Goal: Transaction & Acquisition: Purchase product/service

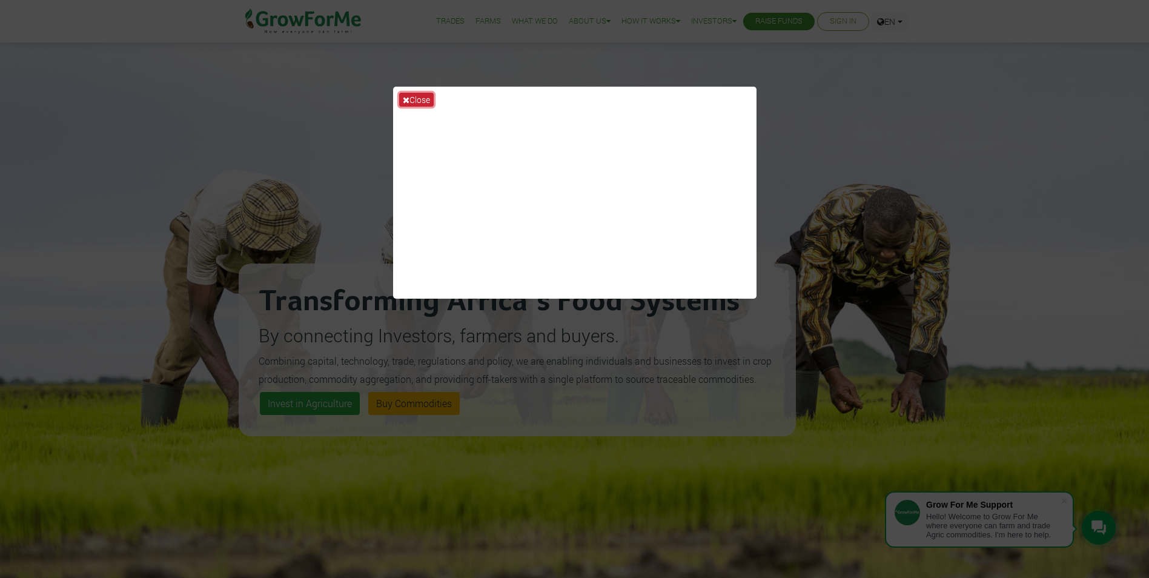
click at [408, 102] on icon at bounding box center [406, 100] width 7 height 8
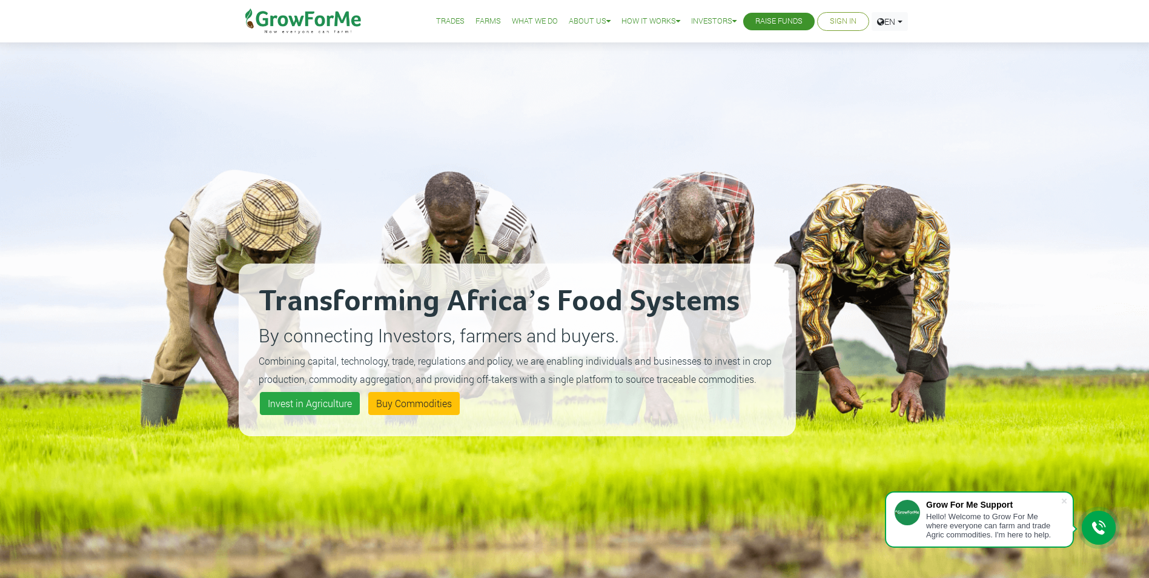
click at [845, 19] on link "Sign In" at bounding box center [843, 21] width 27 height 13
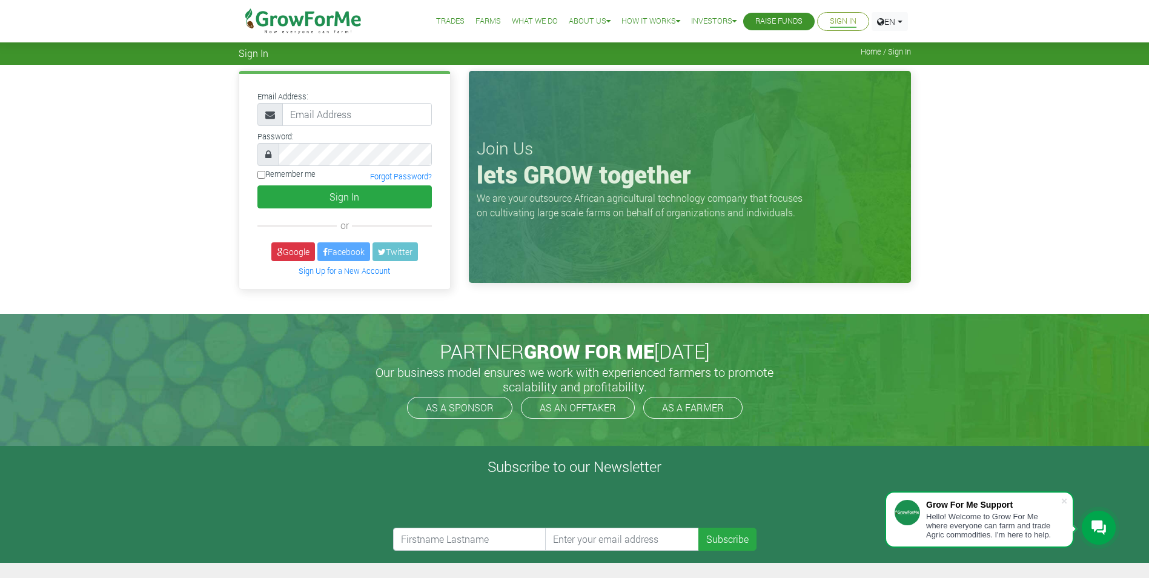
type input "michael.amoako@gmail.com"
click at [277, 150] on div at bounding box center [344, 154] width 174 height 23
click at [261, 172] on input "Remember me" at bounding box center [261, 175] width 8 height 8
checkbox input "true"
click at [305, 211] on div "Email Address: michael.amoako@gmail.com Password: Remember me" at bounding box center [344, 181] width 211 height 214
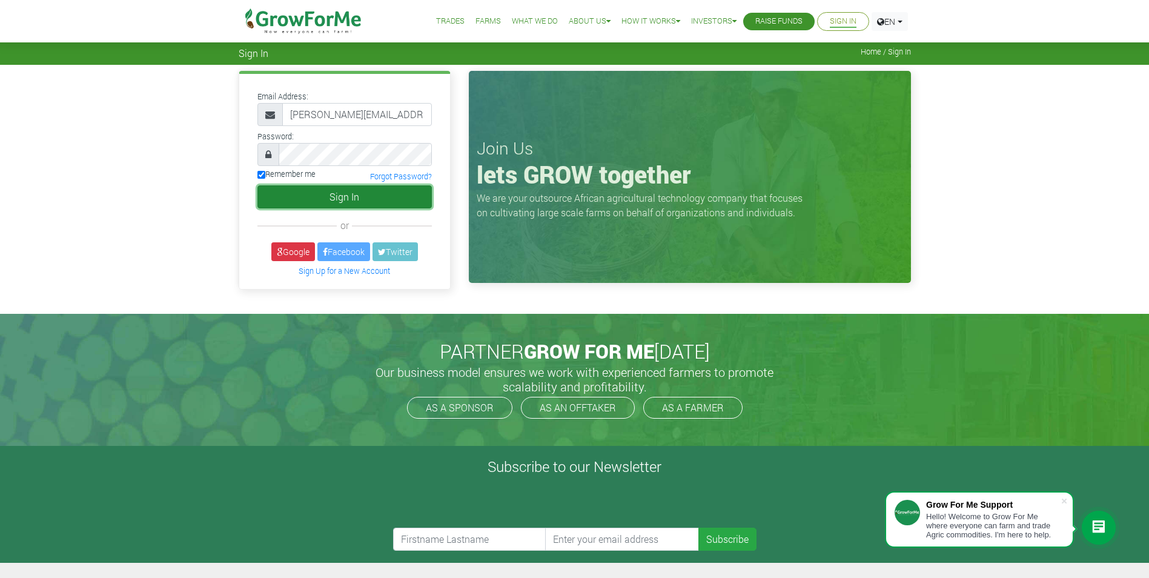
click at [309, 202] on button "Sign In" at bounding box center [344, 196] width 174 height 23
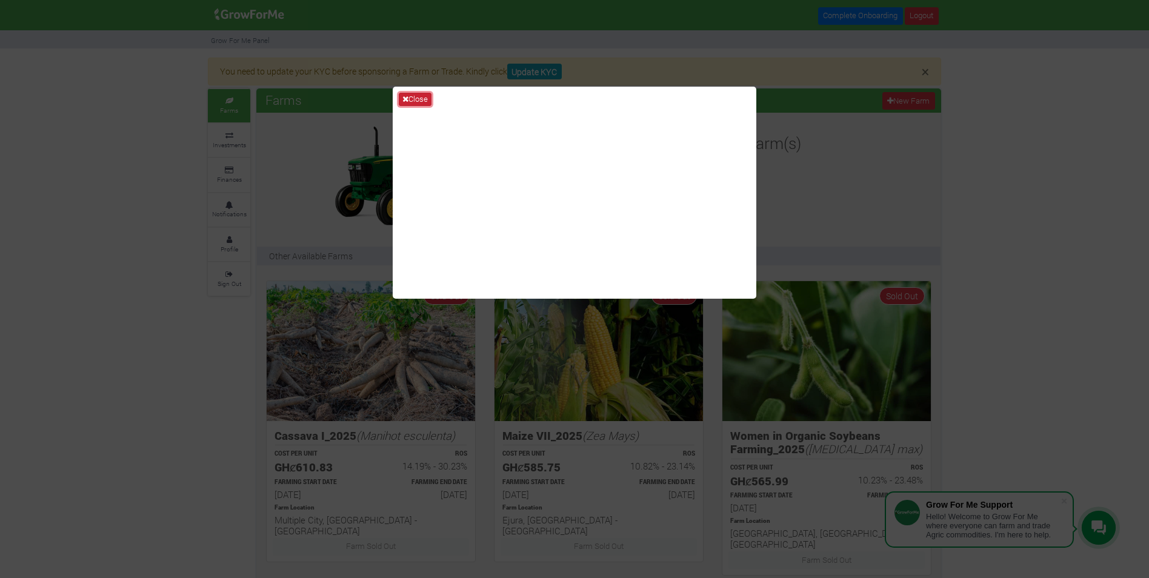
click at [405, 98] on icon at bounding box center [405, 99] width 6 height 8
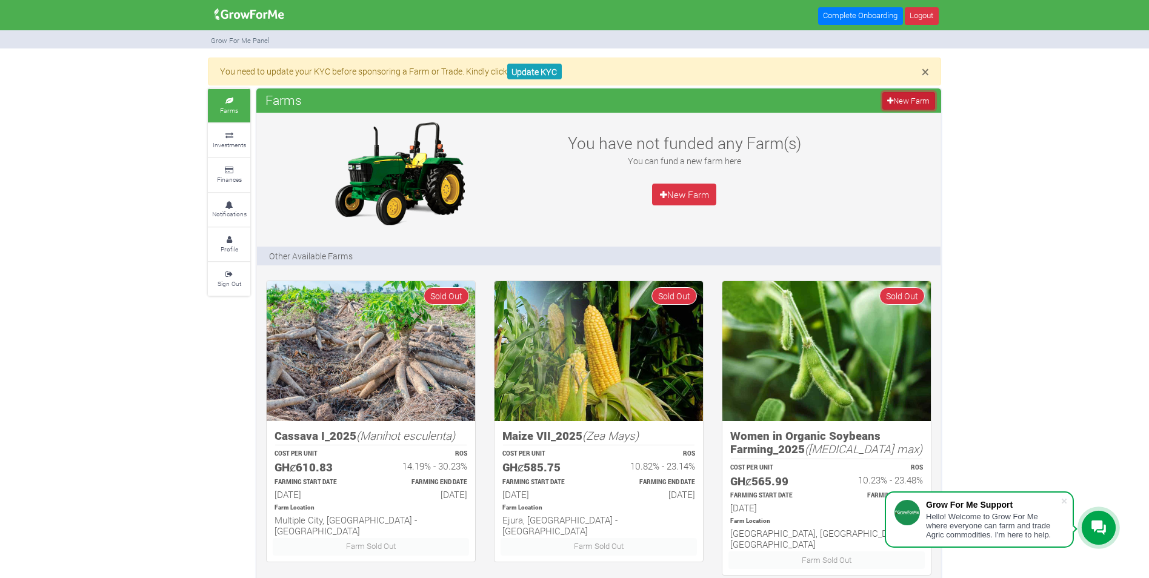
click at [925, 101] on link "New Farm" at bounding box center [908, 101] width 53 height 18
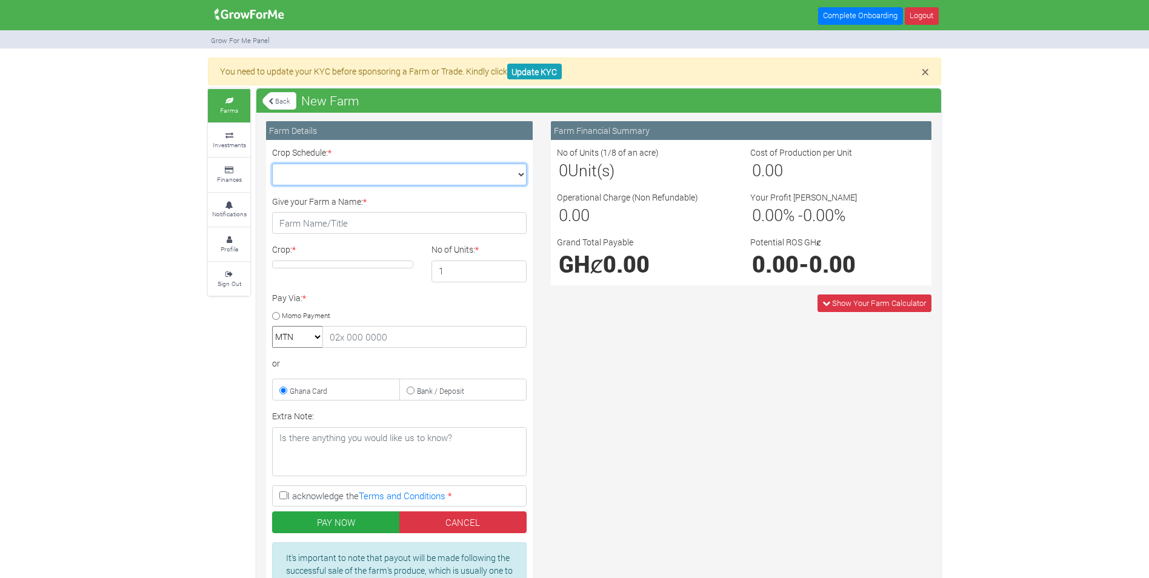
click at [366, 171] on select "Crop Schedule: *" at bounding box center [399, 175] width 254 height 22
click at [370, 171] on select "Crop Schedule: *" at bounding box center [399, 175] width 254 height 22
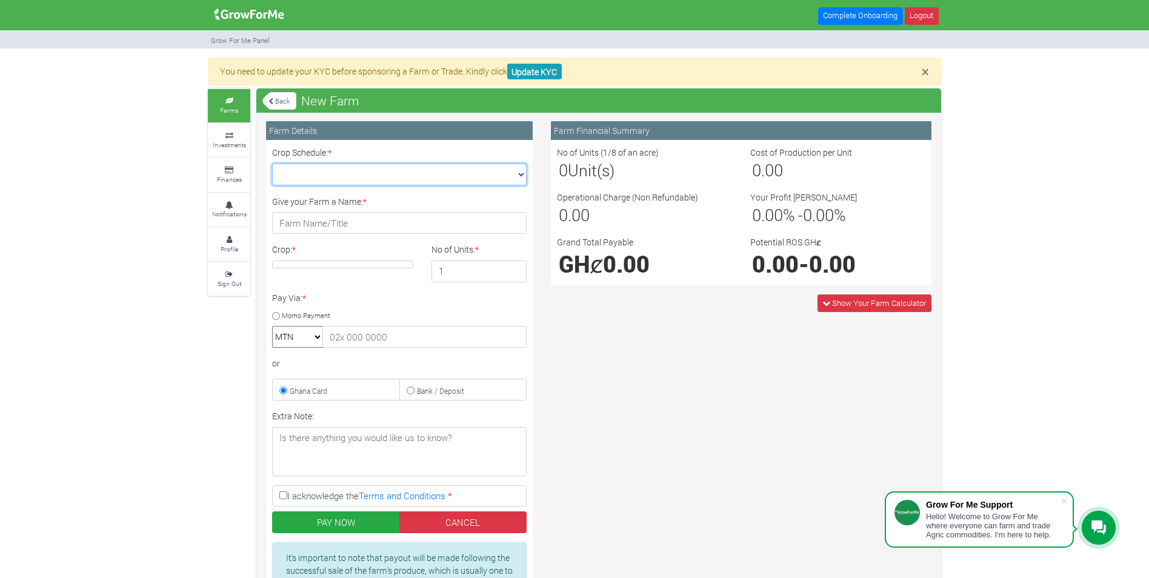
click at [512, 178] on select "Crop Schedule: *" at bounding box center [399, 175] width 254 height 22
click at [503, 177] on select "Crop Schedule: *" at bounding box center [399, 175] width 254 height 22
click at [239, 243] on link "Profile" at bounding box center [229, 244] width 42 height 33
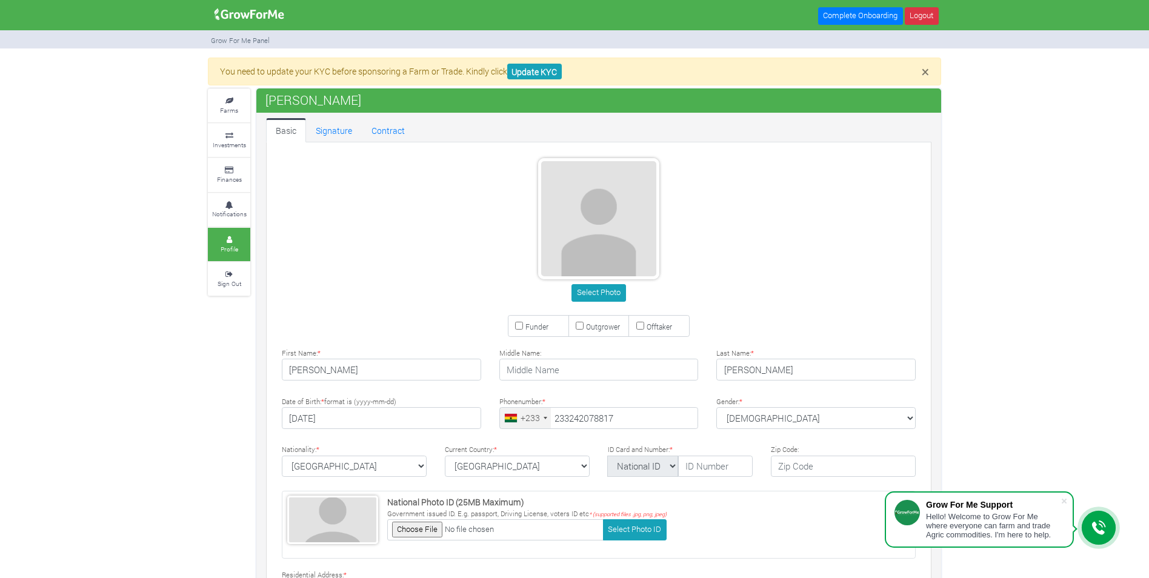
type input "24 207 8817"
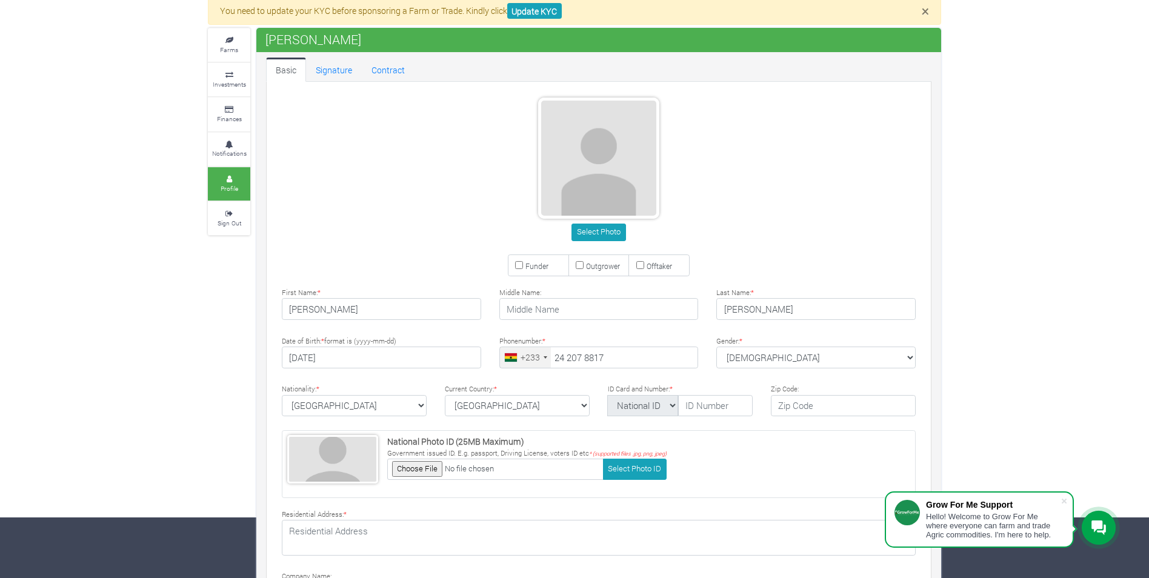
scroll to position [121, 0]
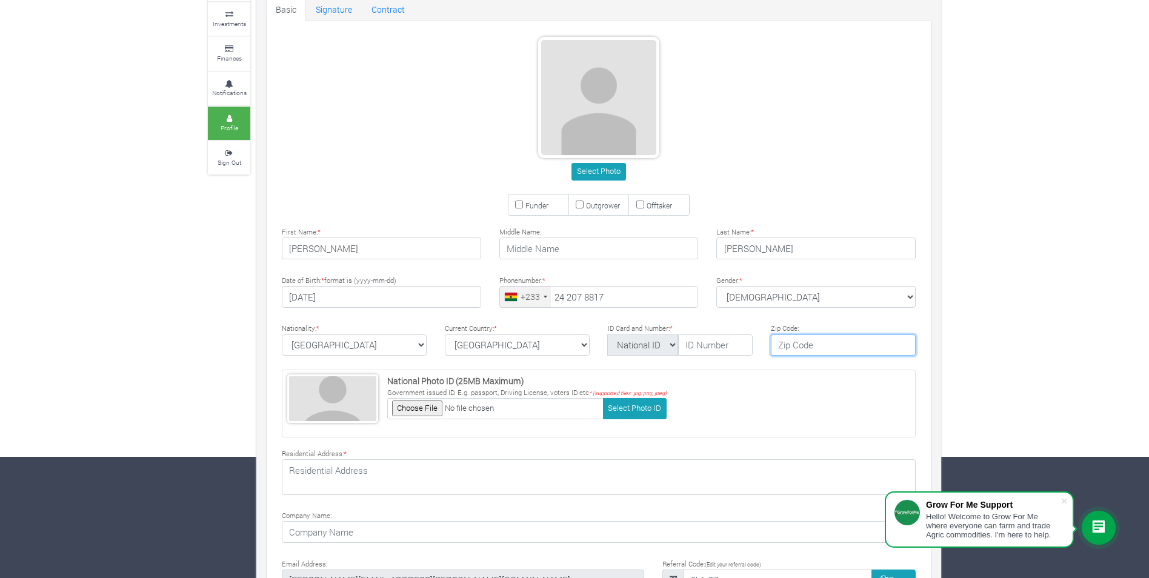
click at [792, 343] on input "text" at bounding box center [843, 345] width 145 height 22
type input "23321"
click at [706, 349] on input "text" at bounding box center [715, 345] width 75 height 22
click at [668, 347] on select "National ID Ghana ID Passport Drivers" at bounding box center [642, 345] width 71 height 22
select select "Passport"
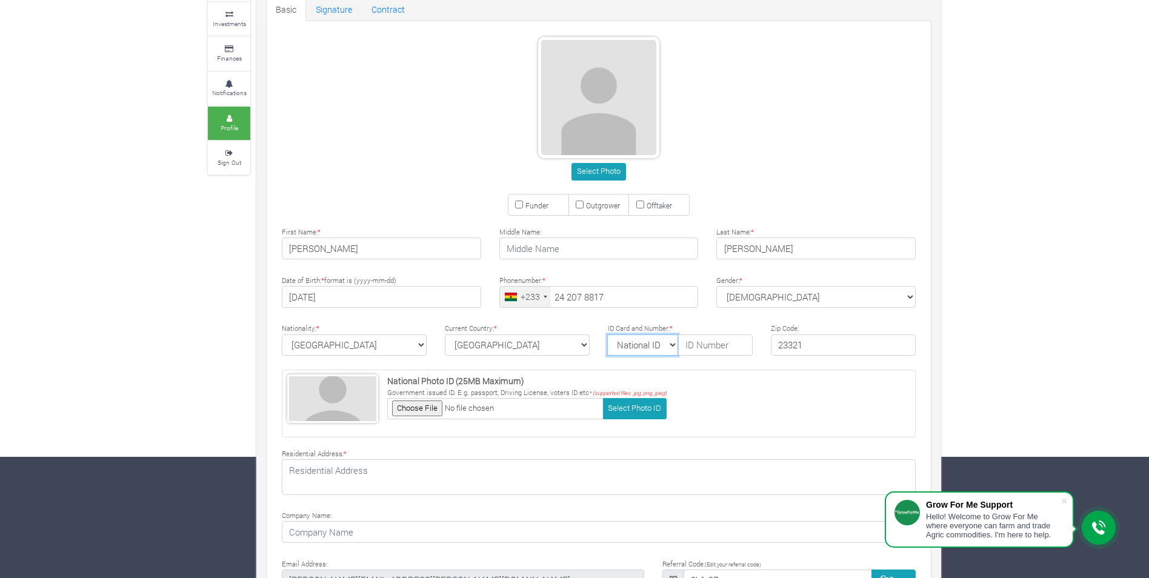
click at [607, 334] on select "National ID Ghana ID Passport Drivers" at bounding box center [642, 345] width 71 height 22
click at [731, 345] on input "text" at bounding box center [715, 345] width 75 height 22
type input "G2716468"
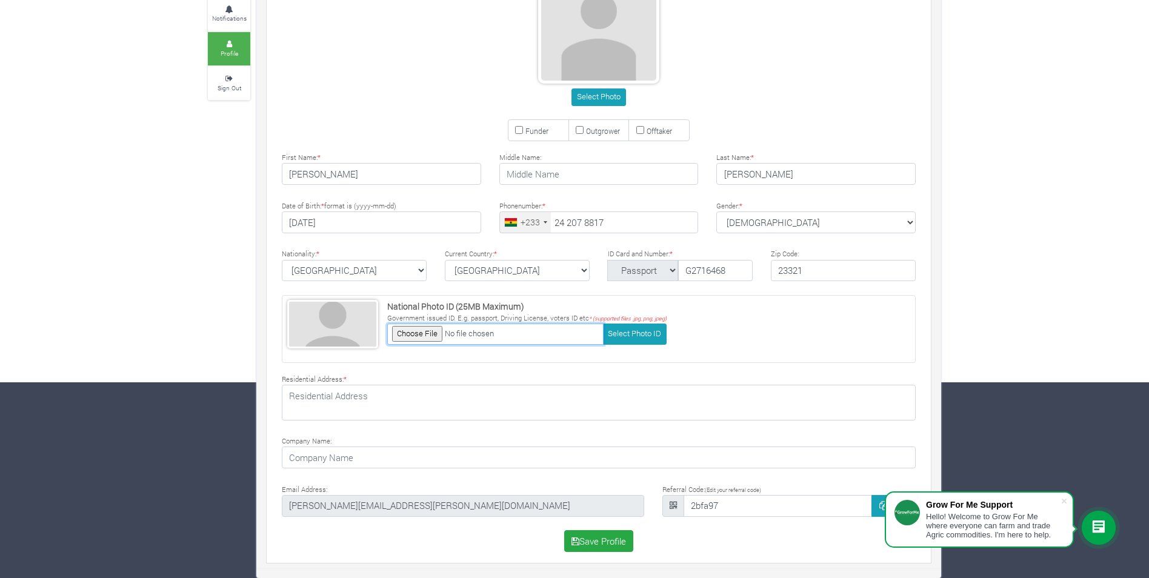
click at [410, 334] on input "file" at bounding box center [495, 334] width 216 height 21
type input "C:\fakepath\New passport .jpg"
click at [634, 339] on button "Select Photo ID" at bounding box center [635, 334] width 64 height 21
click at [442, 394] on textarea at bounding box center [599, 402] width 634 height 35
type textarea "AKOM -CUTOMS CHECK POINT, OFF FINSO ROAD AF-0220-7844"
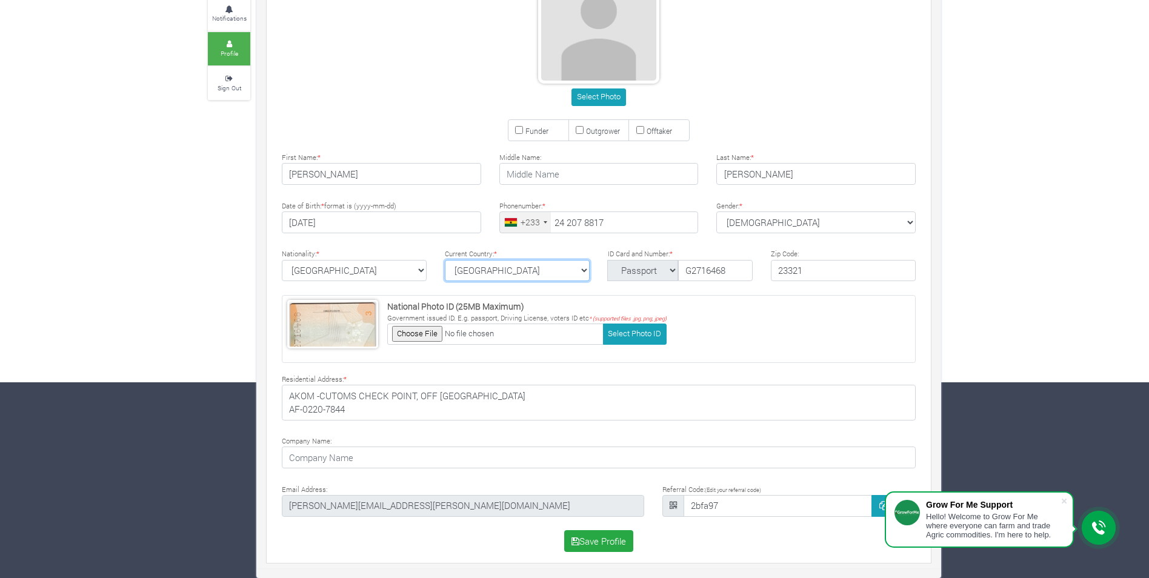
select select "Ghana"
drag, startPoint x: 438, startPoint y: 460, endPoint x: 284, endPoint y: 467, distance: 154.6
click at [284, 467] on input "MIKESHINE CLEANING SERVICES" at bounding box center [599, 458] width 634 height 22
type input "F2 HOTEL LTD"
click at [497, 473] on div "Select Photo Funder Outgrower Offtaker * * *" at bounding box center [599, 255] width 670 height 604
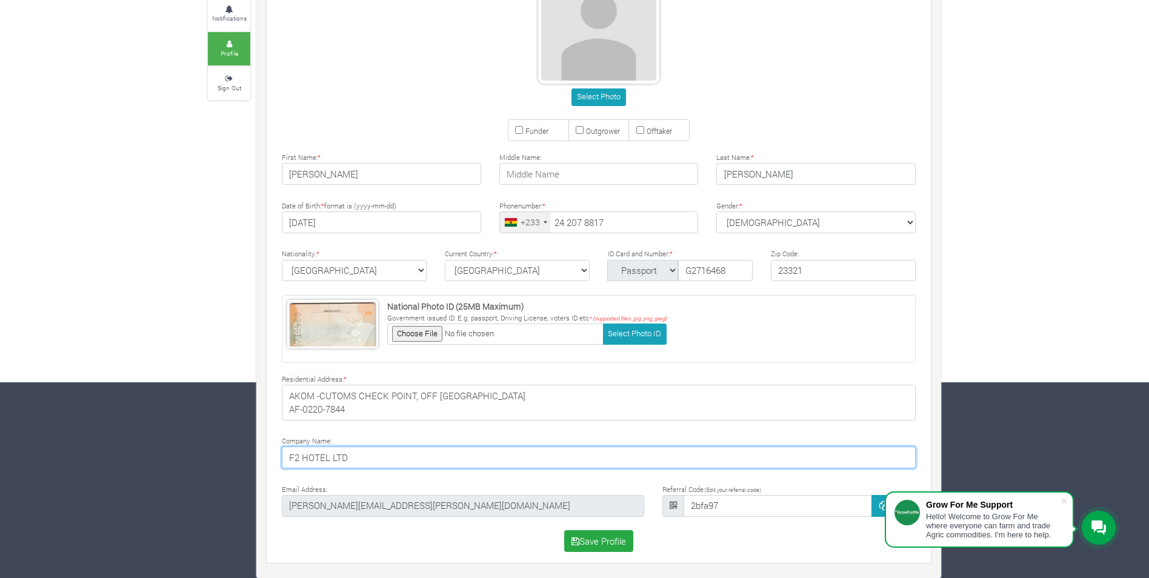
click at [363, 461] on input "F2 HOTEL LTD" at bounding box center [599, 458] width 634 height 22
drag, startPoint x: 364, startPoint y: 459, endPoint x: 267, endPoint y: 452, distance: 97.8
click at [267, 452] on div "Company Name: F2 HOTEL LTD" at bounding box center [599, 453] width 670 height 39
click at [334, 457] on input at bounding box center [599, 458] width 634 height 22
type input "MIKESHINE CLEANING SERVICES"
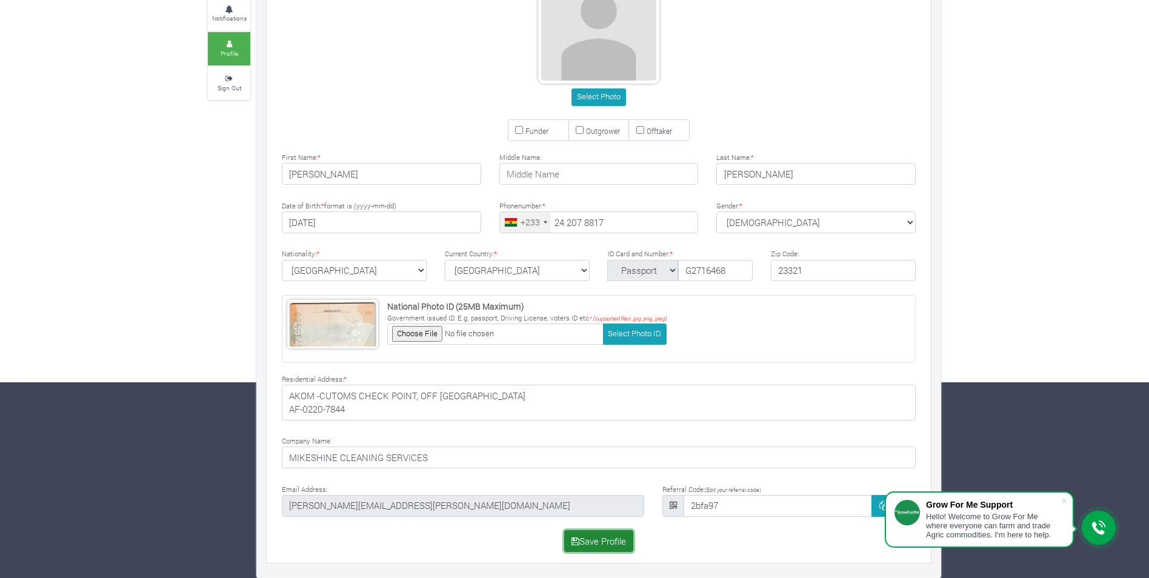
click at [583, 539] on button "Save Profile" at bounding box center [599, 541] width 70 height 22
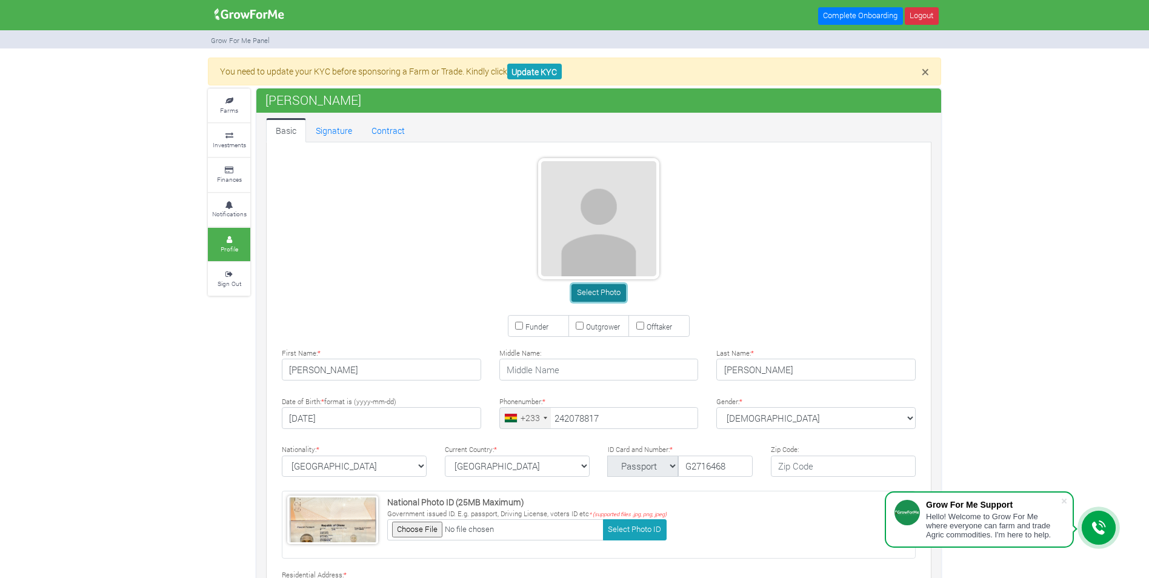
click at [595, 294] on button "Select Photo" at bounding box center [598, 293] width 54 height 18
type input "24 207 8817"
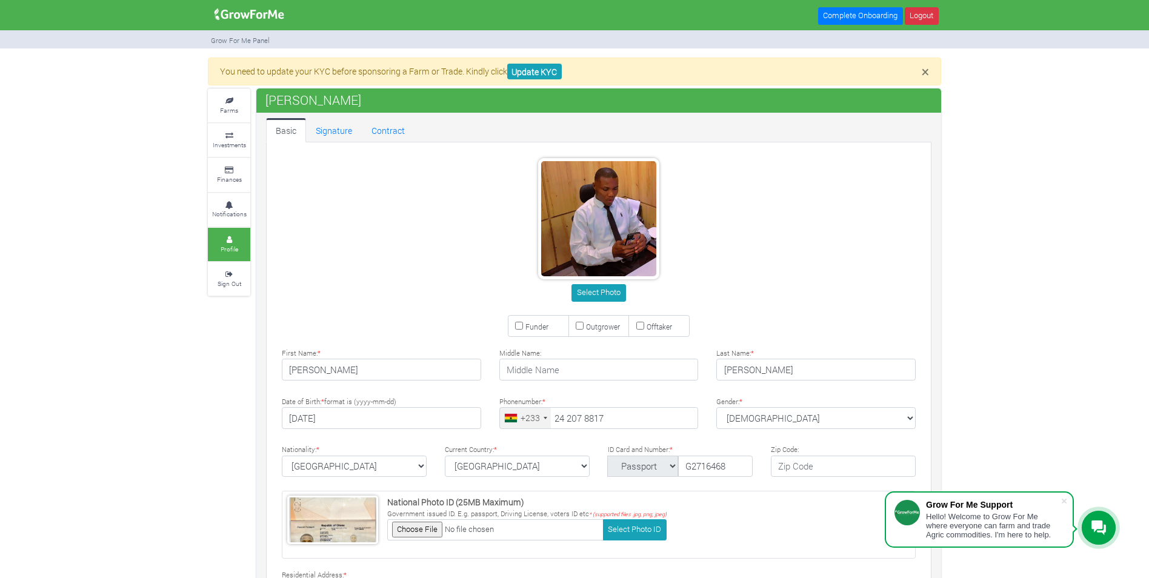
click at [523, 325] on label "Funder" at bounding box center [538, 326] width 61 height 22
click at [523, 325] on input "Funder" at bounding box center [519, 326] width 8 height 8
checkbox input "true"
click at [385, 135] on link "Contract" at bounding box center [388, 130] width 53 height 24
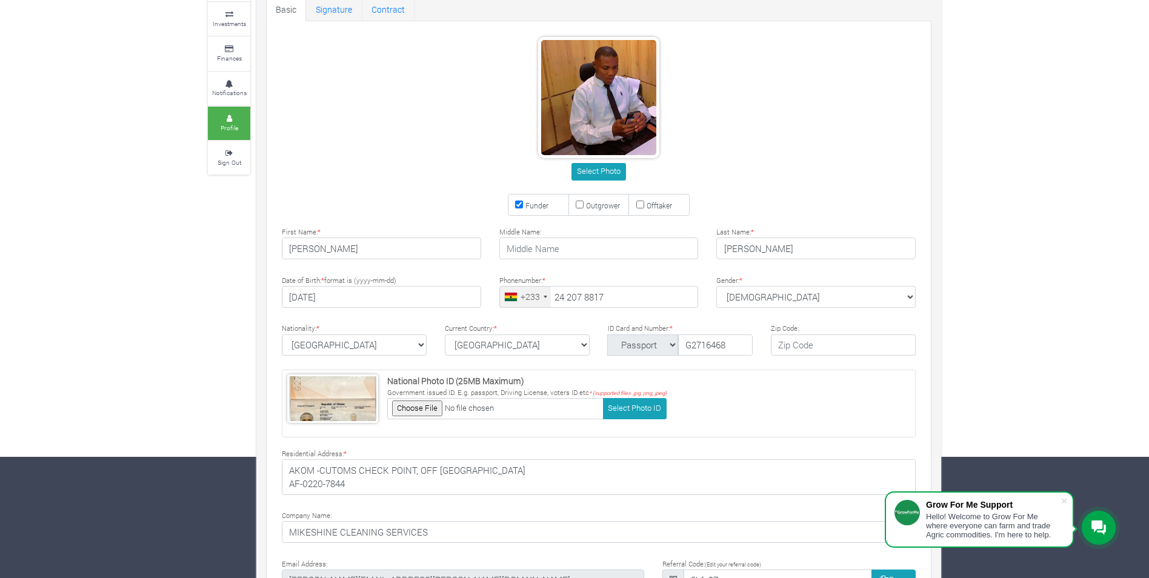
scroll to position [196, 0]
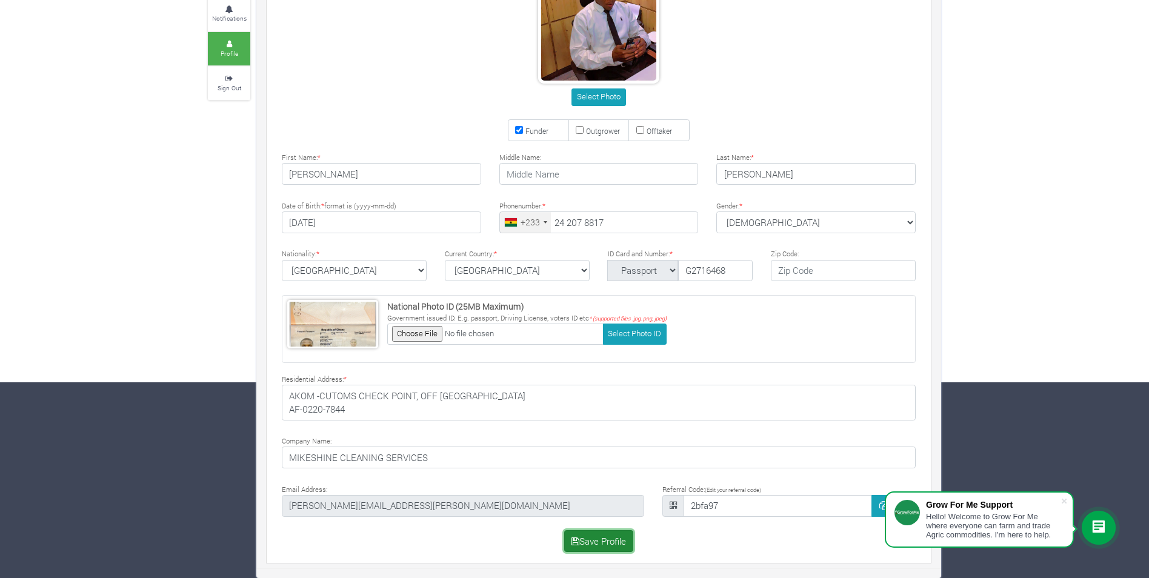
click at [595, 539] on button "Save Profile" at bounding box center [599, 541] width 70 height 22
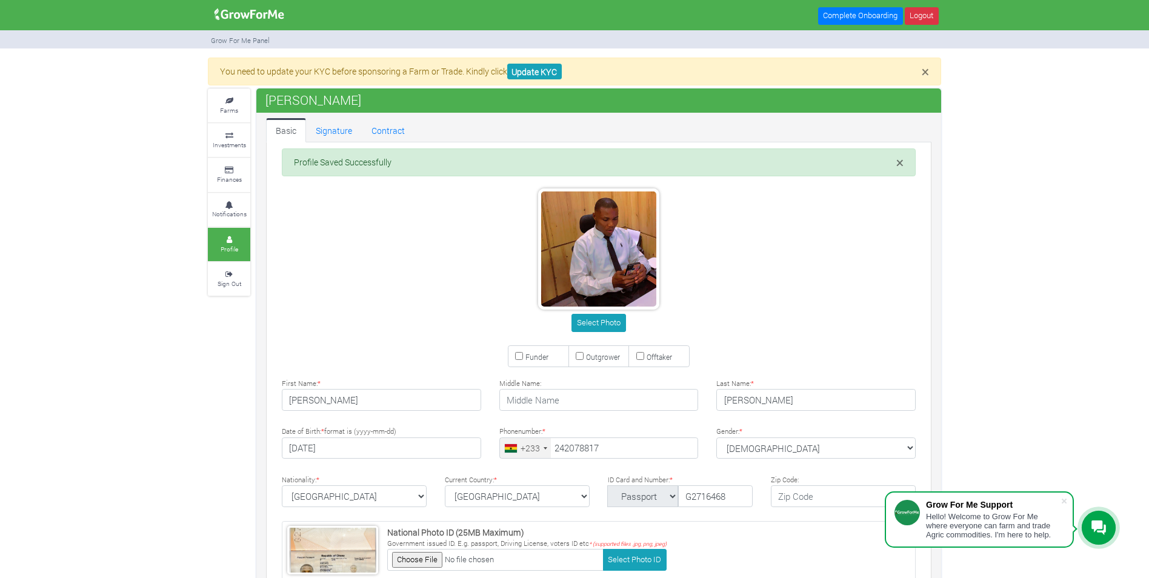
type input "24 207 8817"
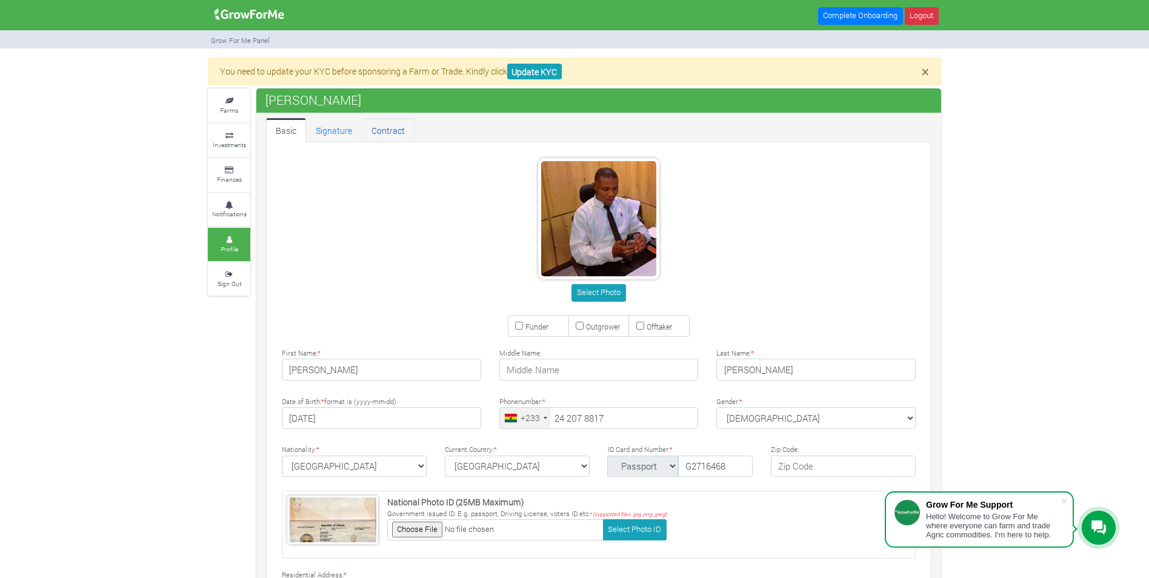
click at [370, 128] on link "Contract" at bounding box center [388, 130] width 53 height 24
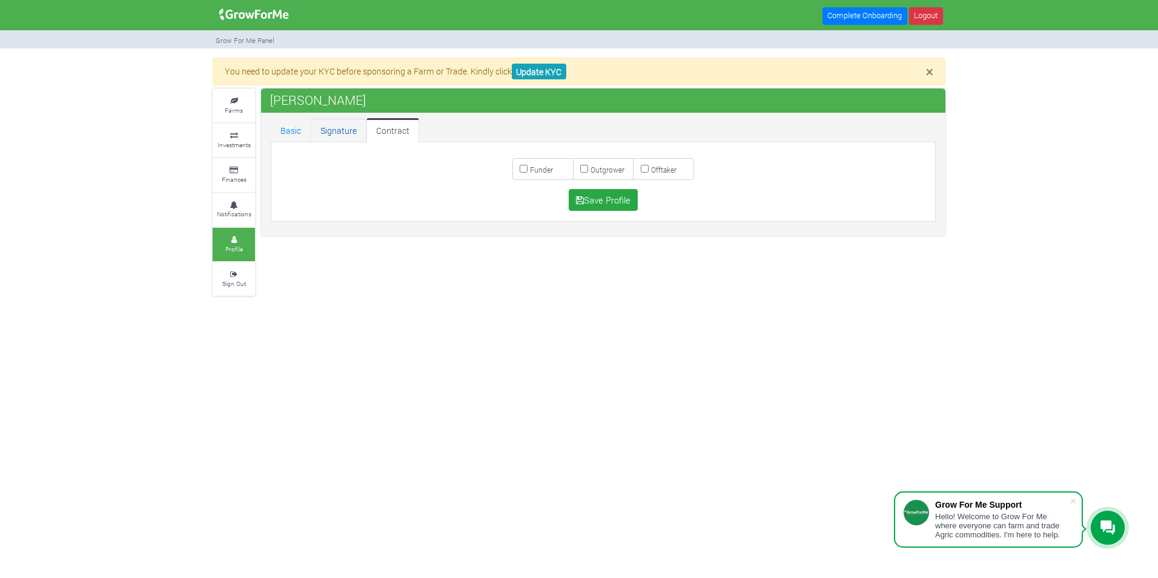
click at [334, 125] on link "Signature" at bounding box center [339, 130] width 56 height 24
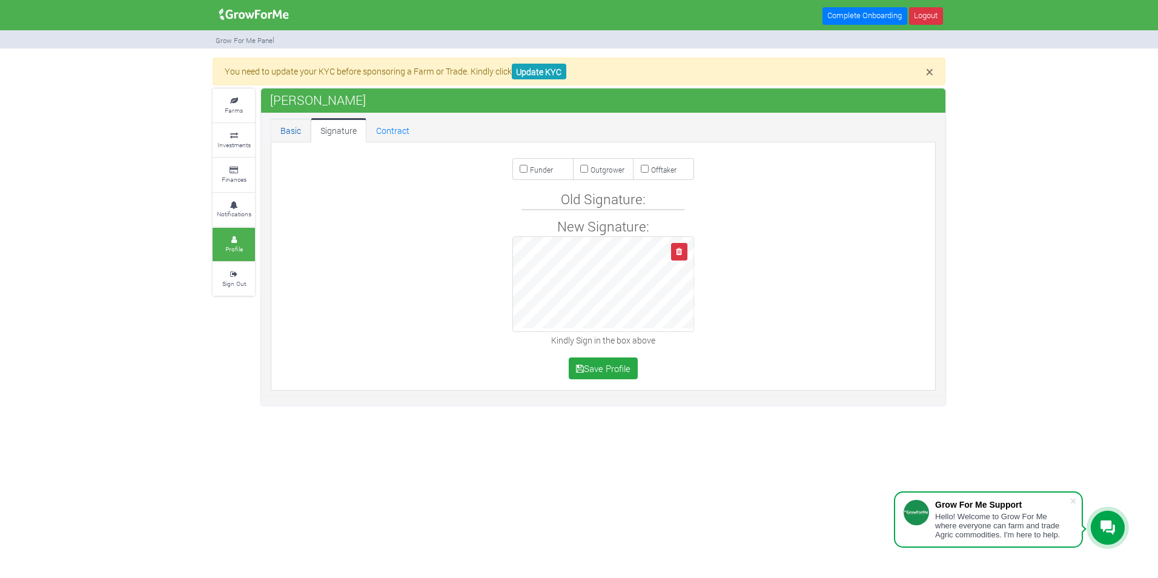
click at [287, 127] on link "Basic" at bounding box center [291, 130] width 40 height 24
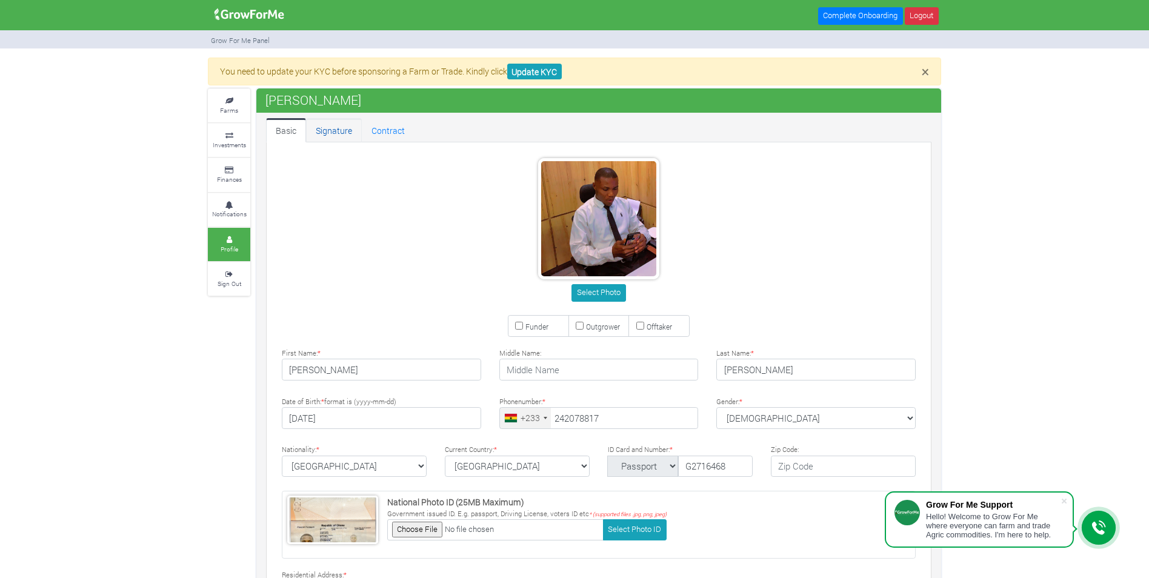
type input "24 207 8817"
click at [345, 128] on link "Signature" at bounding box center [334, 130] width 56 height 24
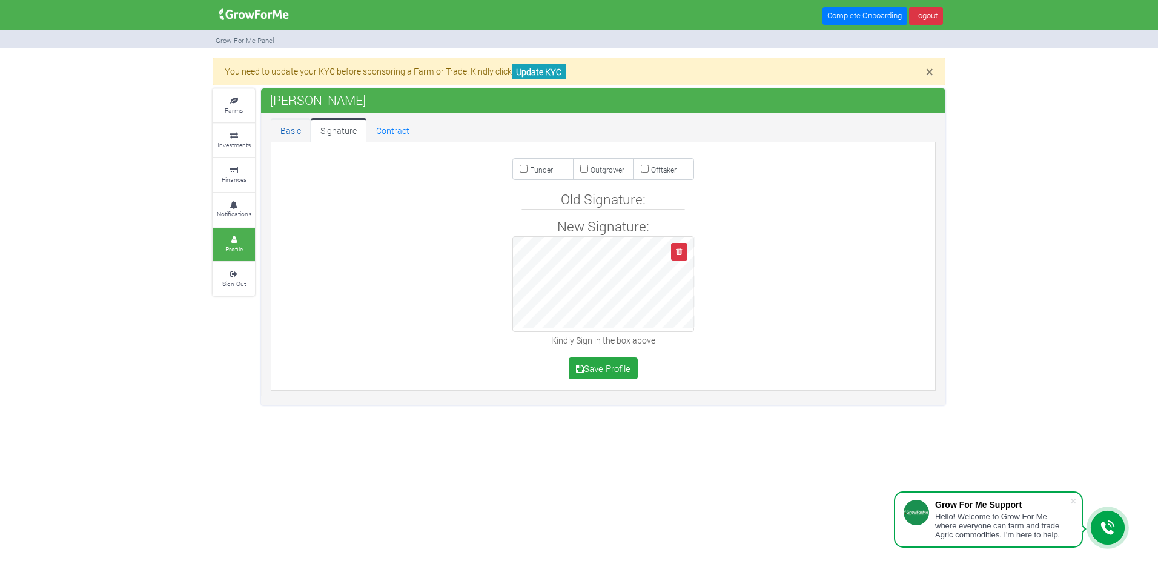
click at [286, 128] on link "Basic" at bounding box center [291, 130] width 40 height 24
click at [568, 201] on h4 "Old Signature:" at bounding box center [603, 199] width 160 height 16
click at [292, 126] on link "Basic" at bounding box center [291, 130] width 40 height 24
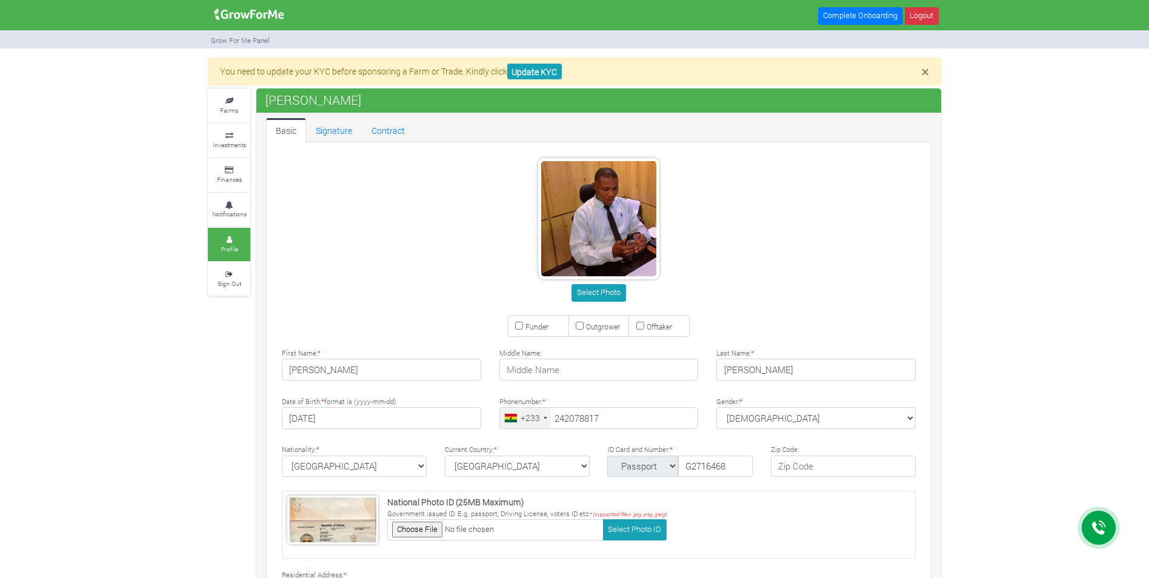
type input "24 207 8817"
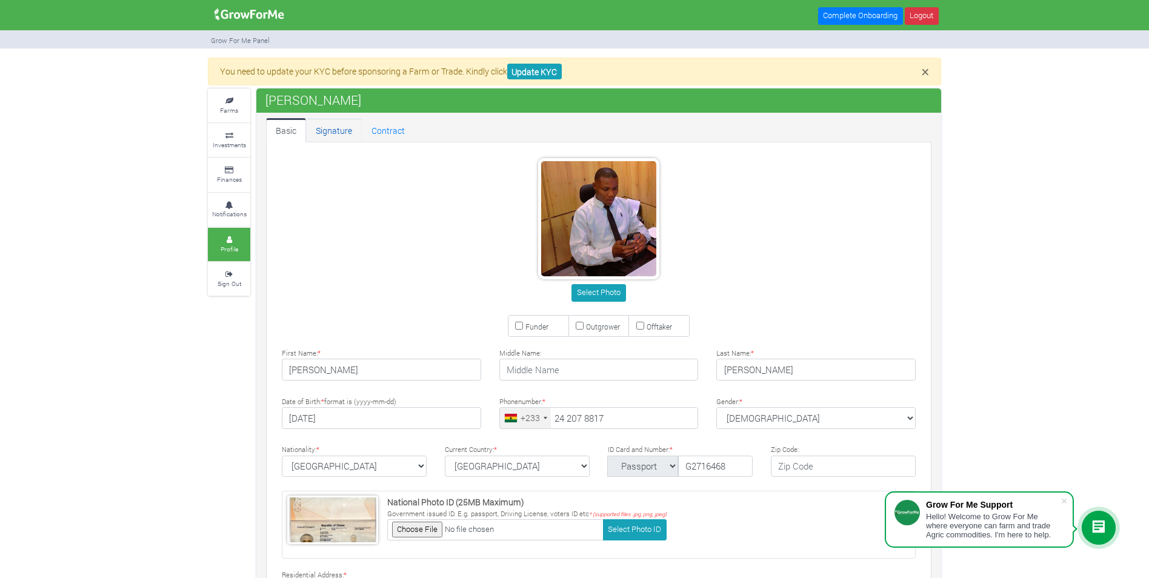
click at [321, 123] on link "Signature" at bounding box center [334, 130] width 56 height 24
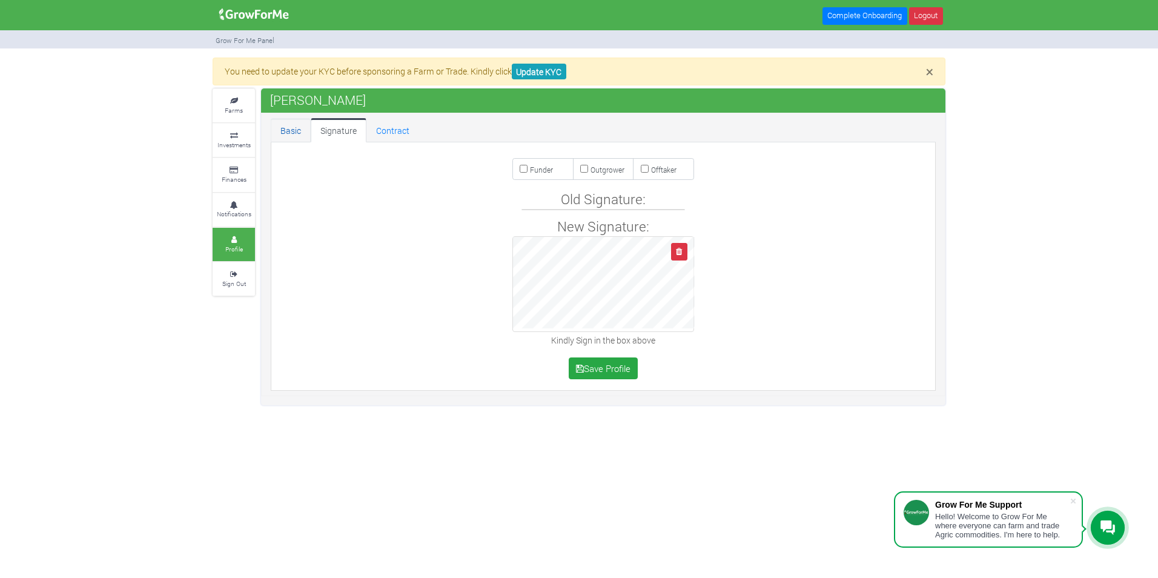
click at [299, 128] on link "Basic" at bounding box center [291, 130] width 40 height 24
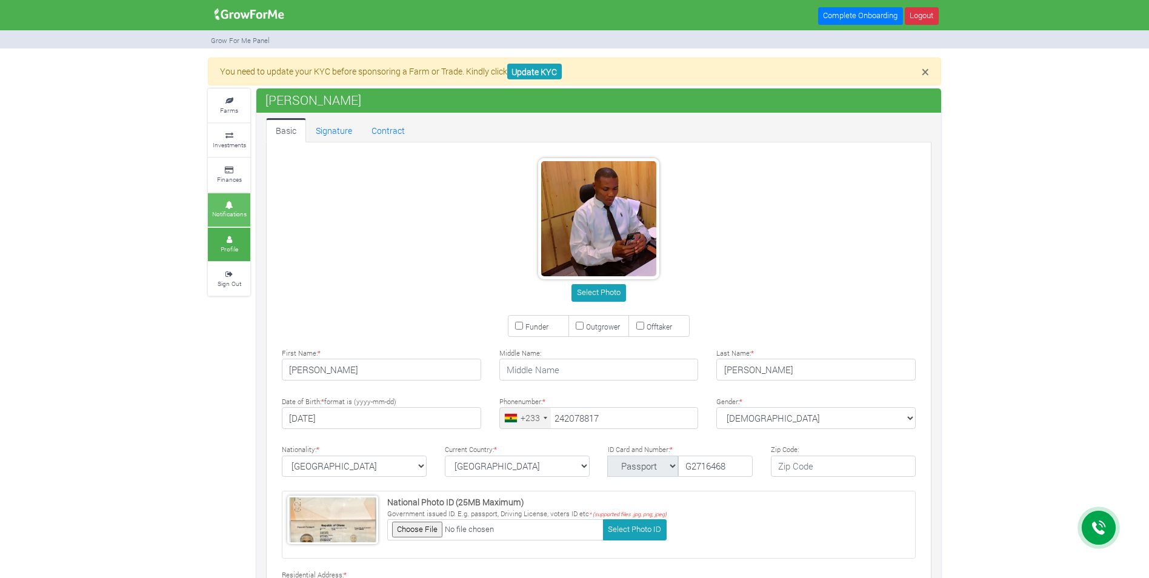
type input "24 207 8817"
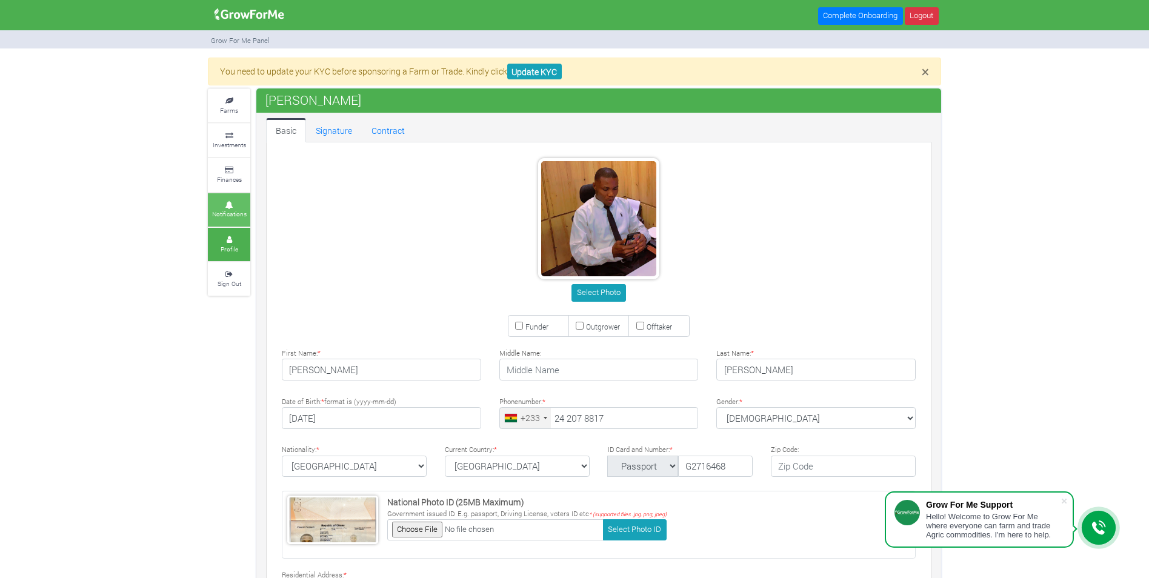
click at [236, 205] on icon at bounding box center [229, 205] width 36 height 6
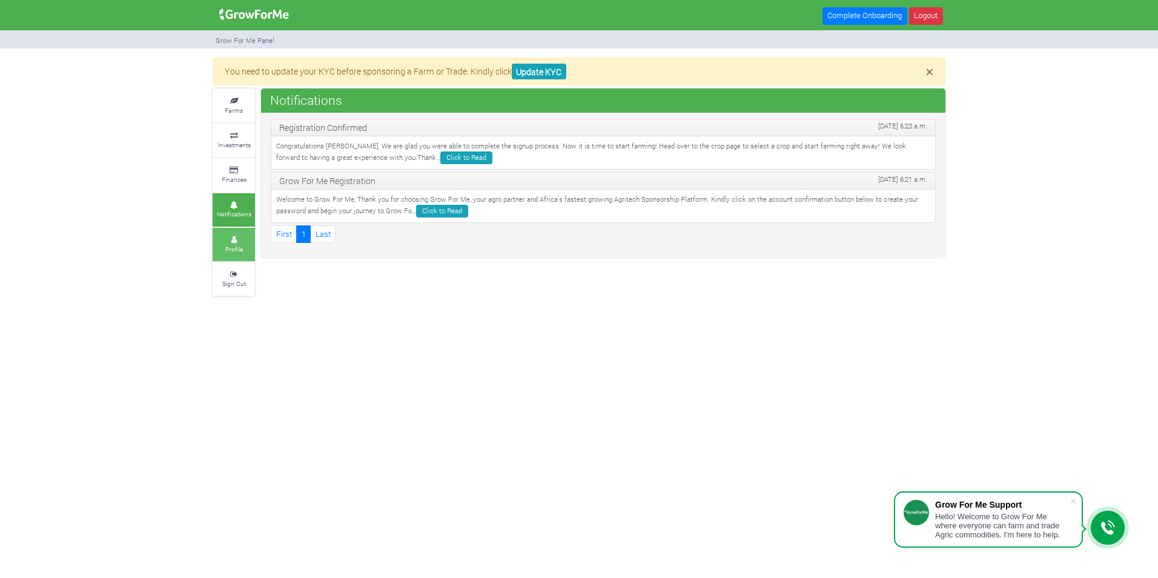
click at [231, 236] on link "Profile" at bounding box center [234, 244] width 42 height 33
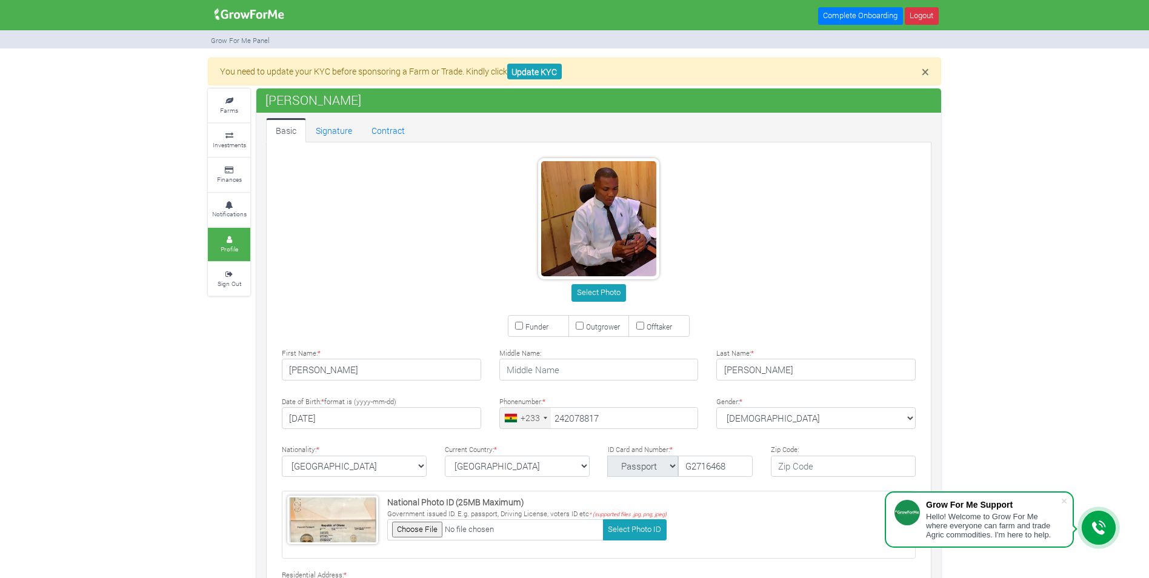
type input "24 207 8817"
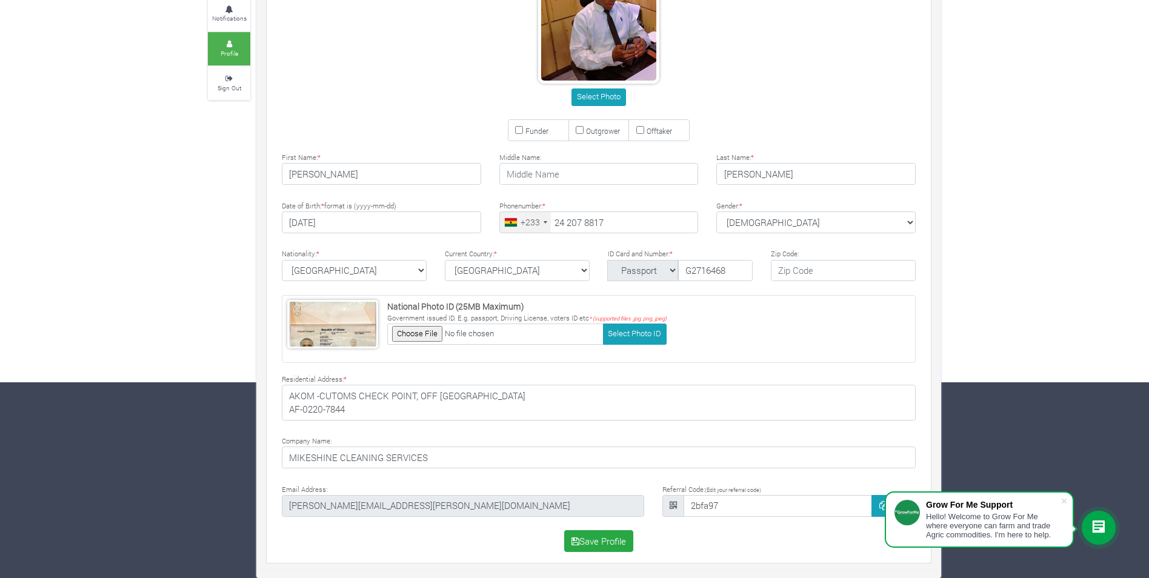
scroll to position [14, 0]
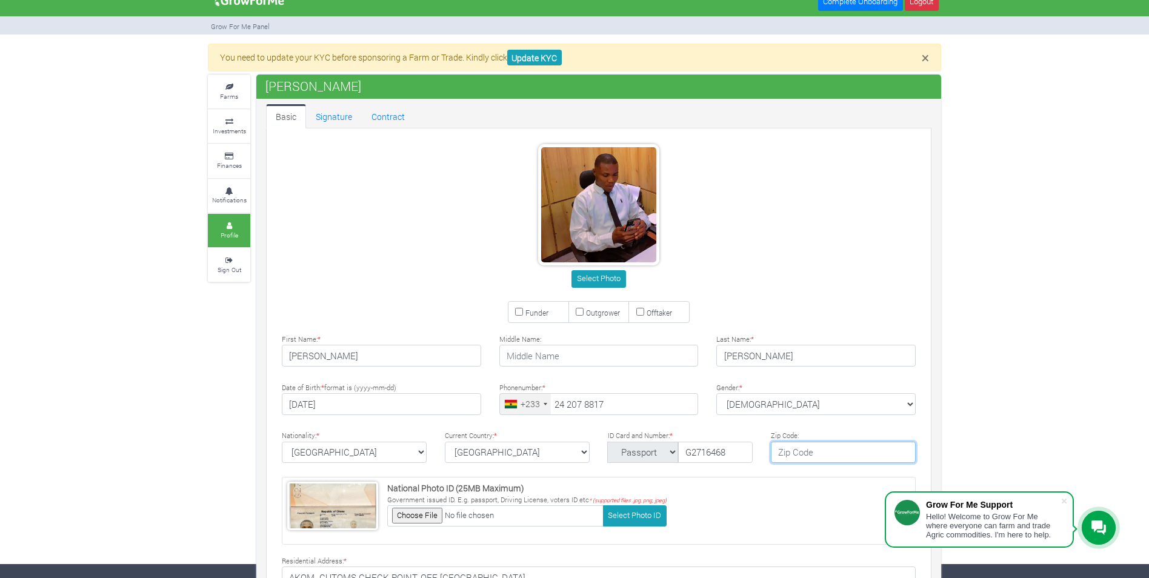
click at [797, 456] on input "text" at bounding box center [843, 453] width 145 height 22
type input "23321"
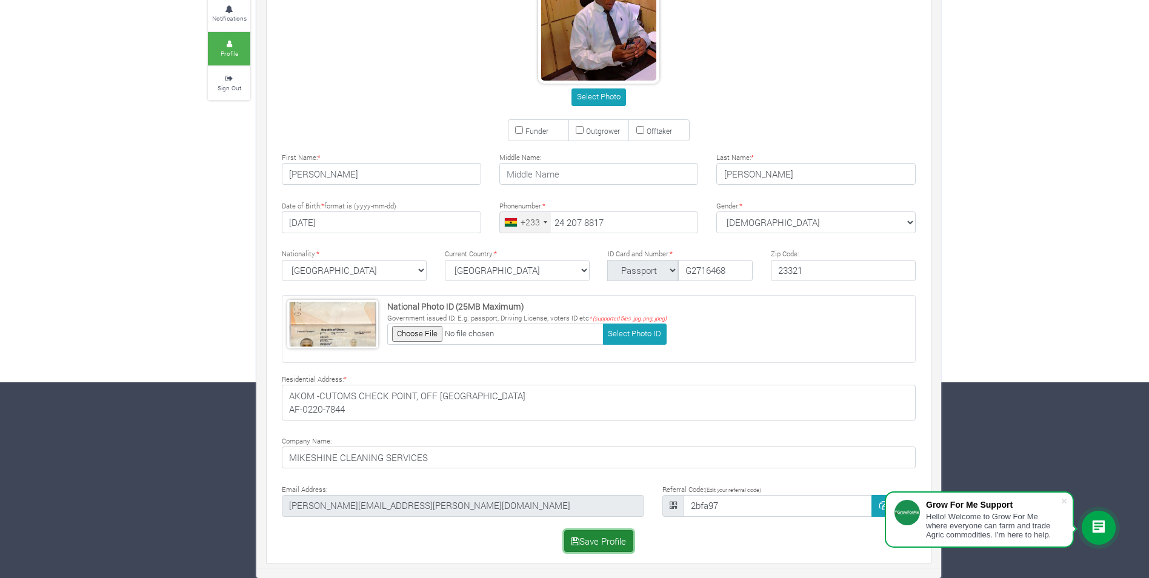
click at [579, 538] on button "Save Profile" at bounding box center [599, 541] width 70 height 22
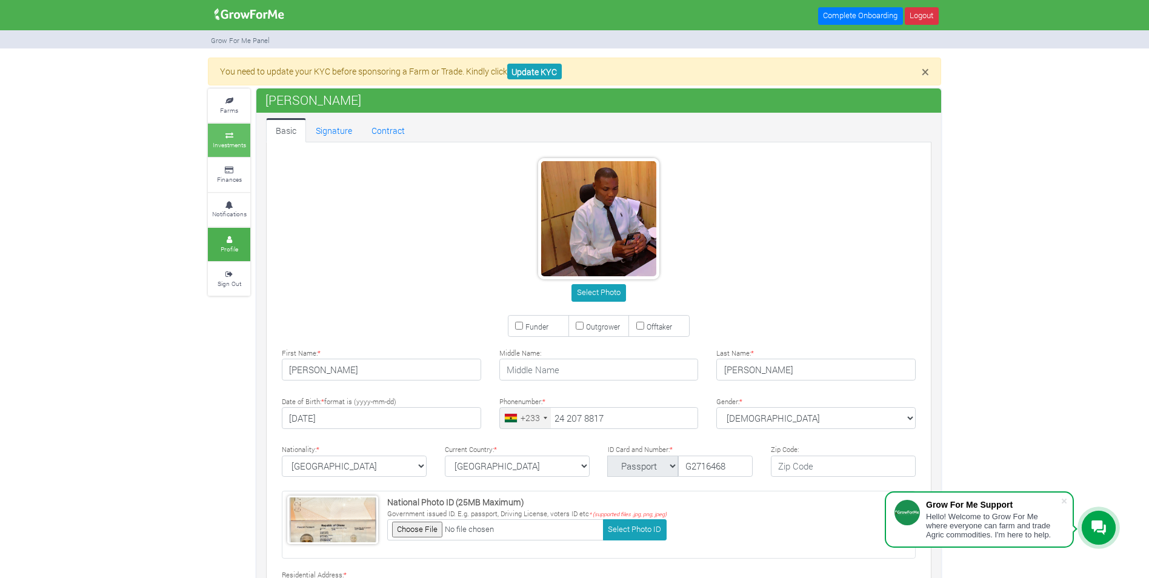
click at [235, 131] on link "Investments" at bounding box center [229, 140] width 42 height 33
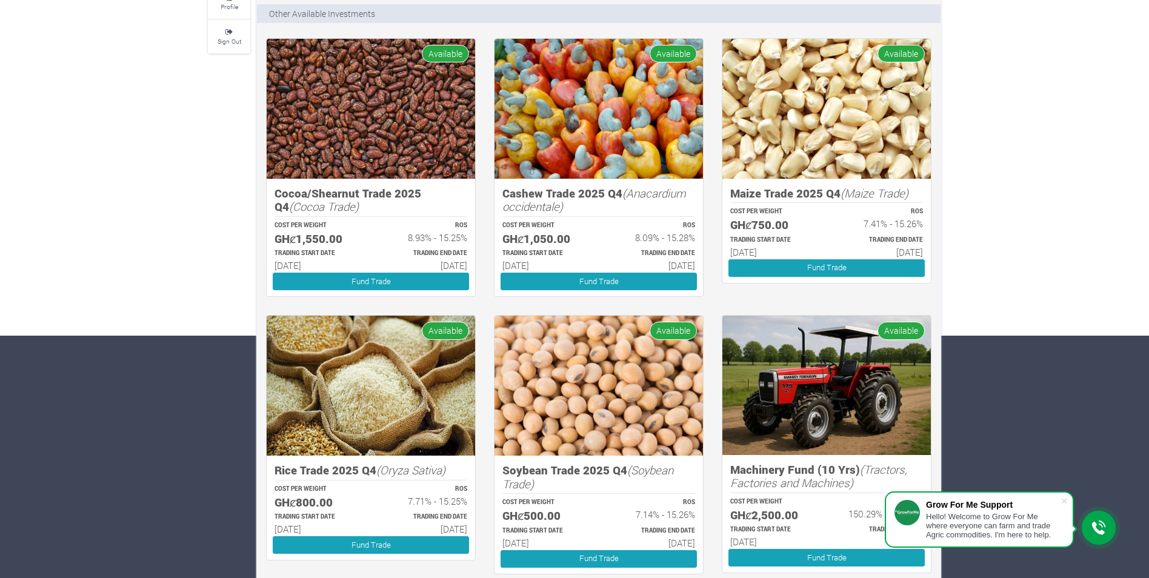
scroll to position [182, 0]
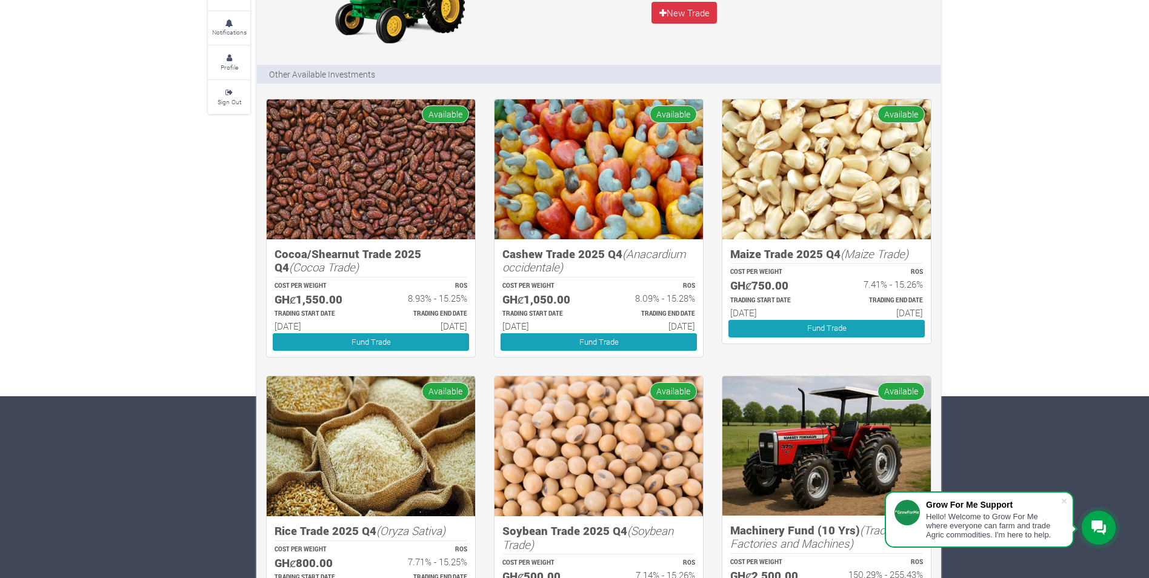
click at [767, 281] on h5 "GHȼ750.00" at bounding box center [772, 286] width 85 height 14
click at [785, 323] on link "Fund Trade" at bounding box center [826, 329] width 196 height 18
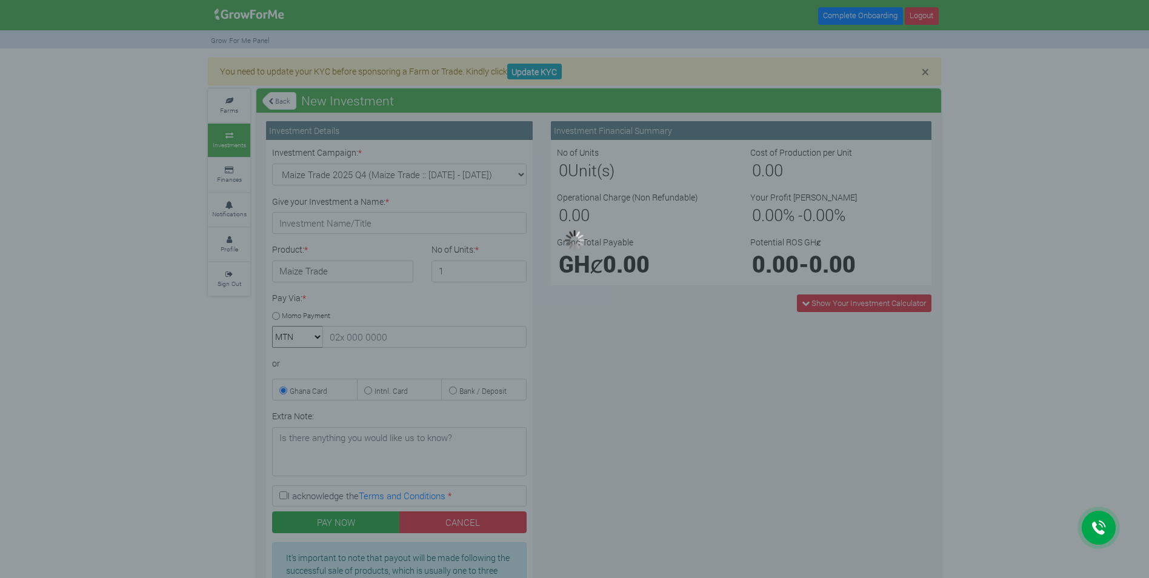
type input "1"
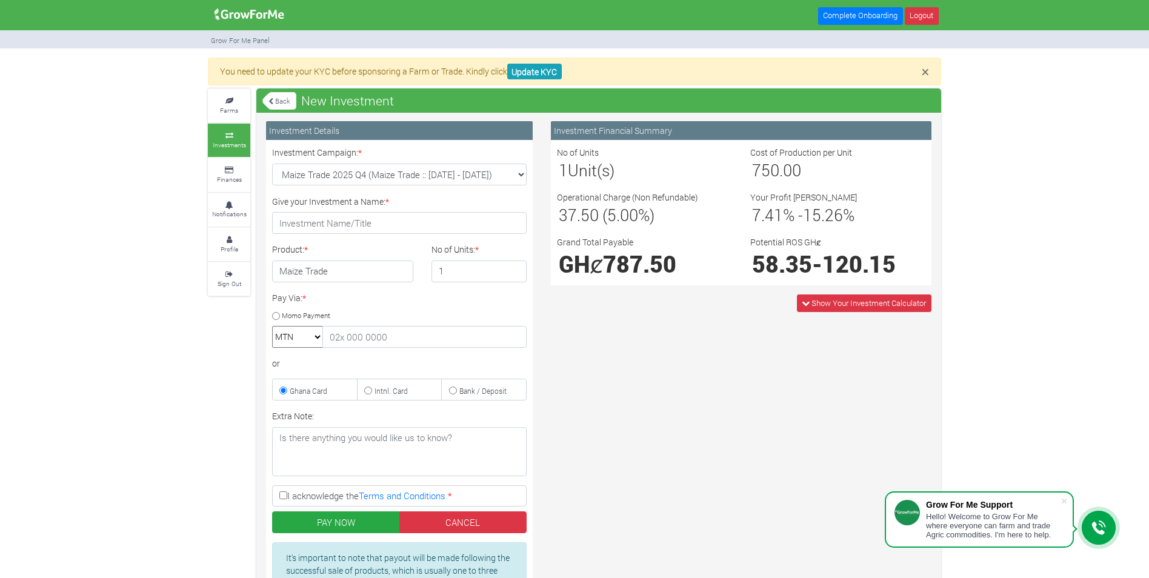
click at [274, 316] on input "Momo Payment" at bounding box center [276, 316] width 8 height 8
radio input "true"
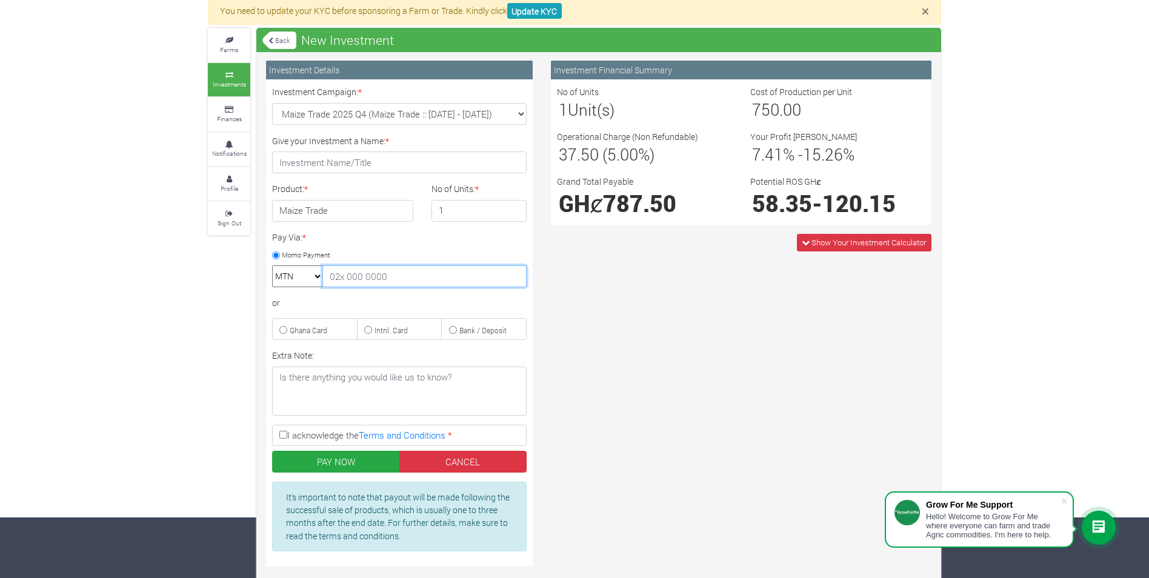
click at [389, 277] on input "text" at bounding box center [424, 276] width 204 height 22
type input "0"
click at [631, 376] on div "Investment Financial Summary No of Units 1 Unit(s) Cost of Production per Unit …" at bounding box center [741, 318] width 399 height 515
click at [807, 243] on icon at bounding box center [806, 243] width 8 height 8
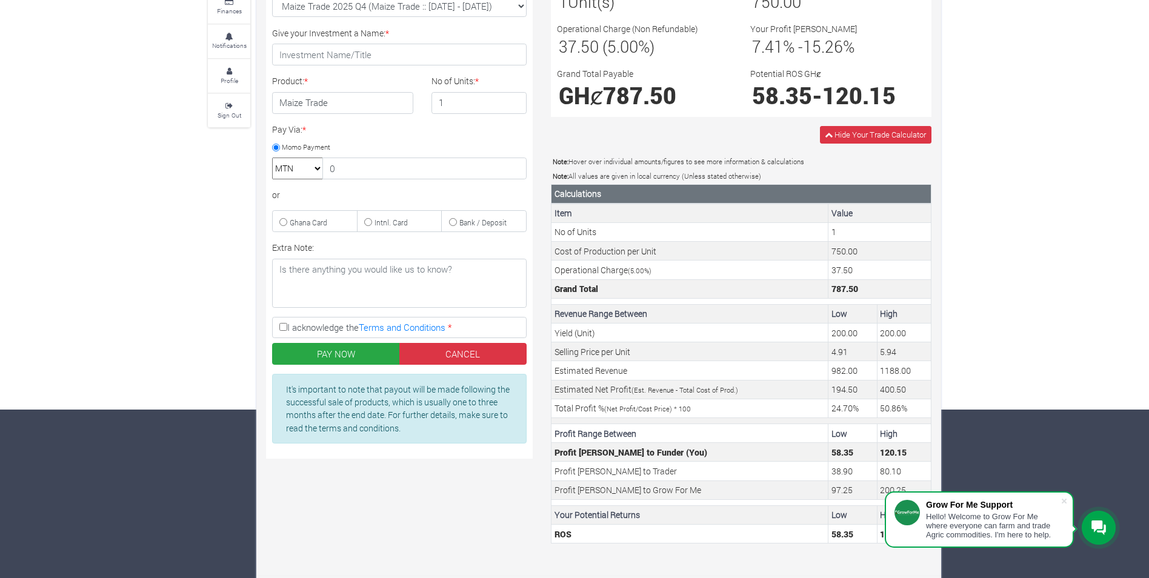
scroll to position [176, 0]
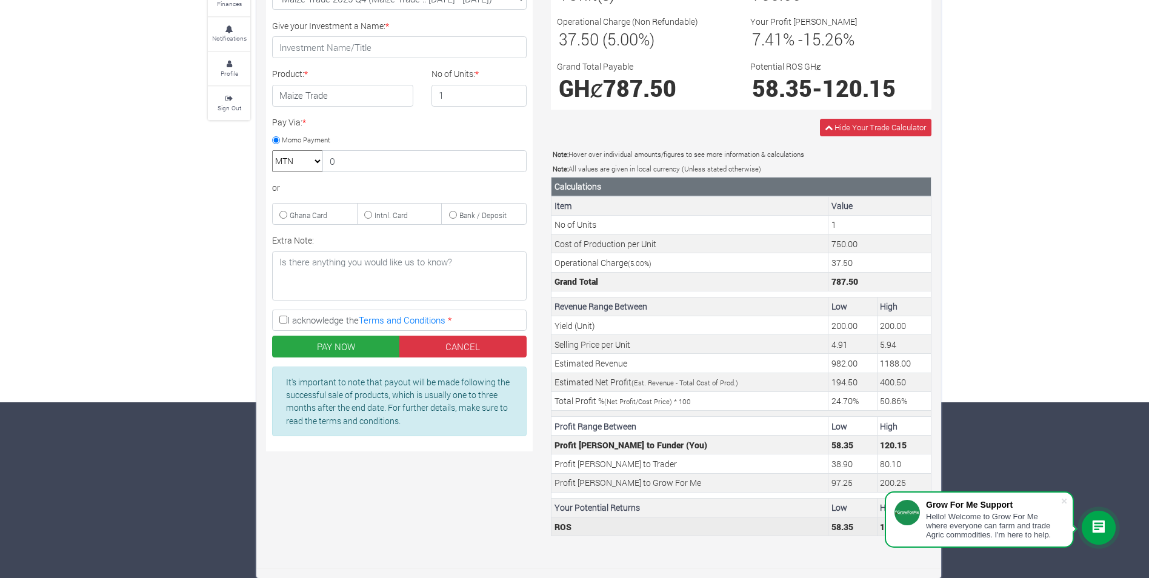
click at [707, 520] on td "ROS" at bounding box center [689, 526] width 277 height 19
click at [1100, 523] on icon at bounding box center [1098, 527] width 15 height 15
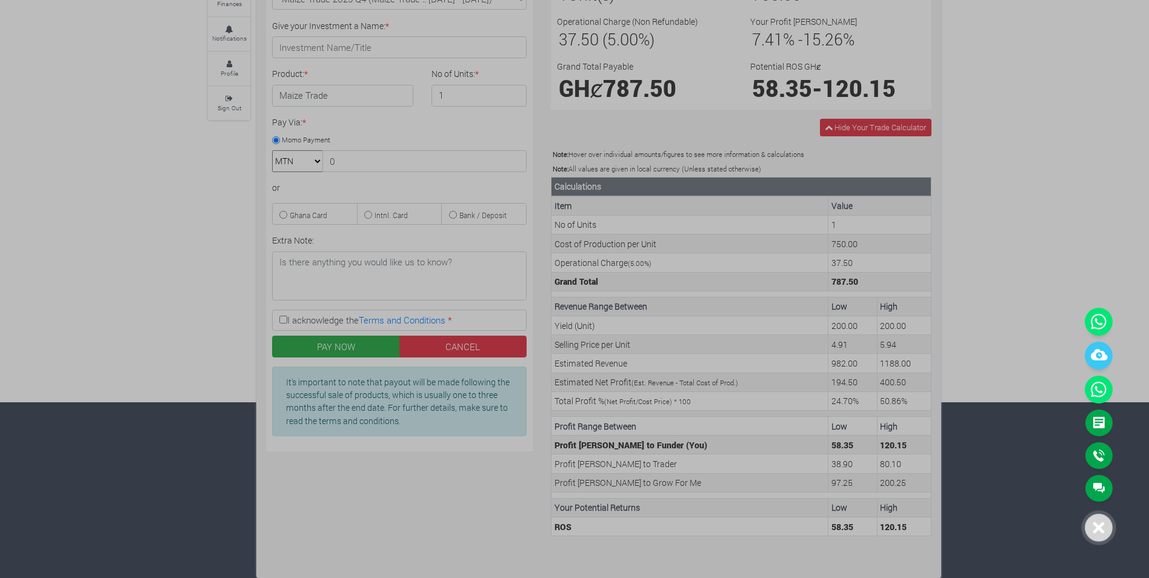
click at [1038, 259] on div at bounding box center [574, 289] width 1149 height 578
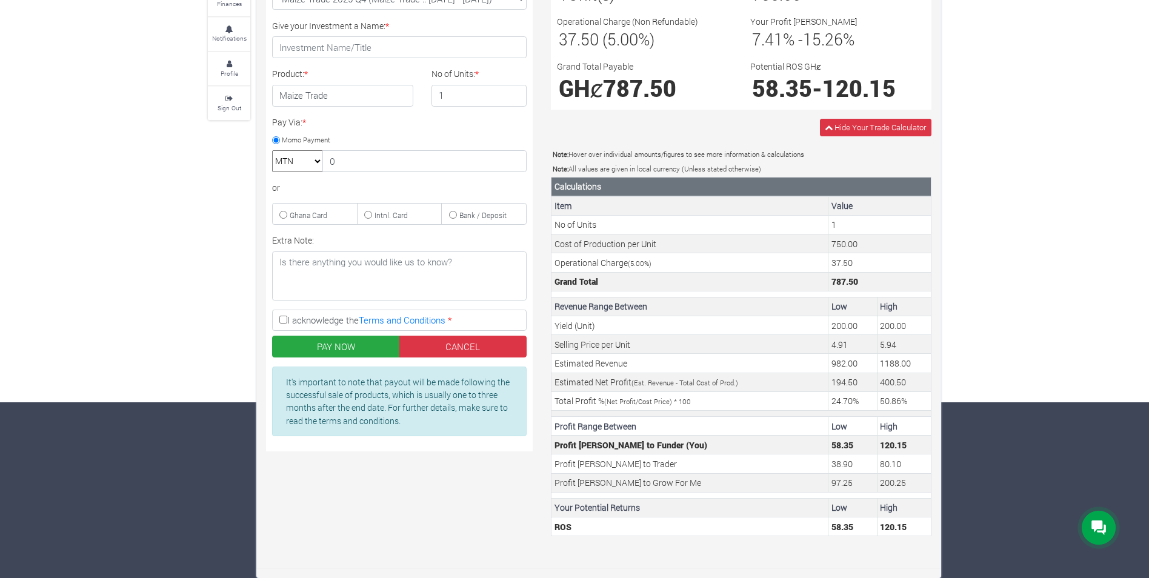
scroll to position [0, 0]
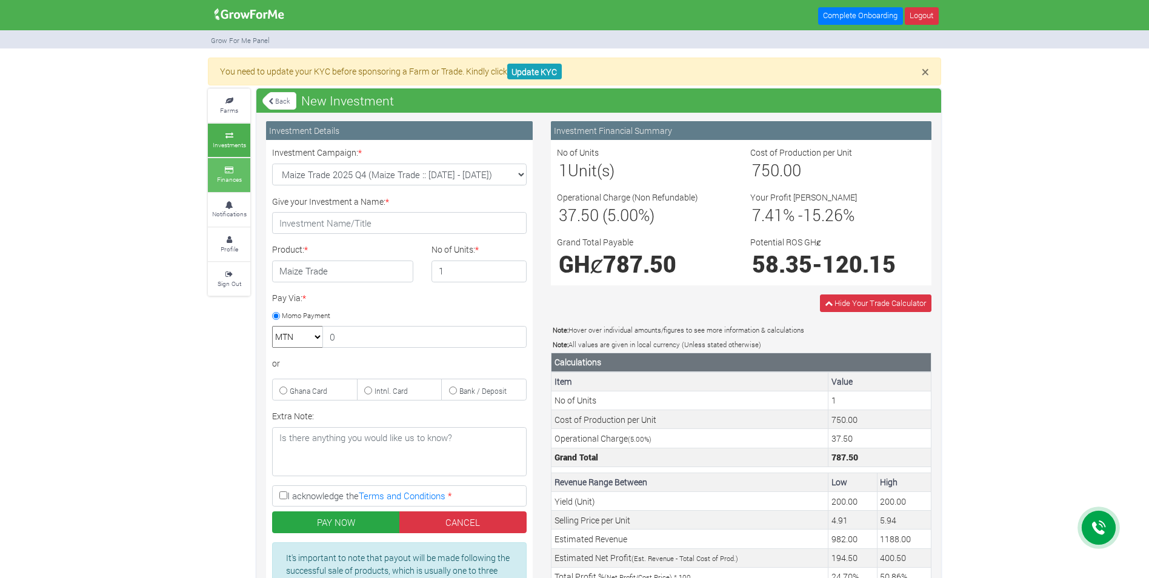
click at [227, 175] on small "Finances" at bounding box center [229, 179] width 25 height 8
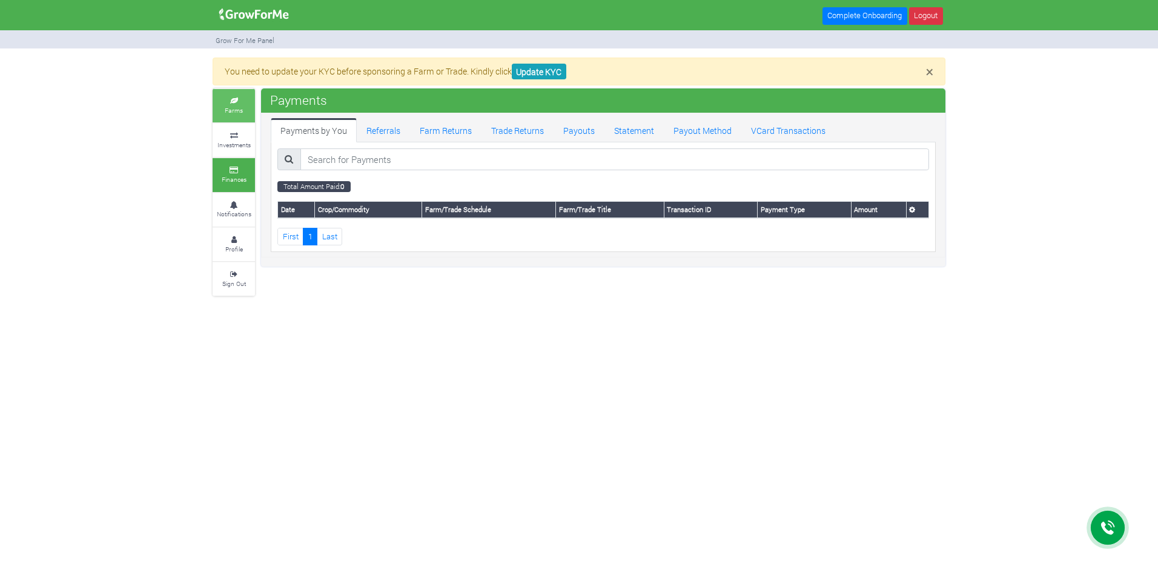
click at [233, 113] on small "Farms" at bounding box center [234, 110] width 18 height 8
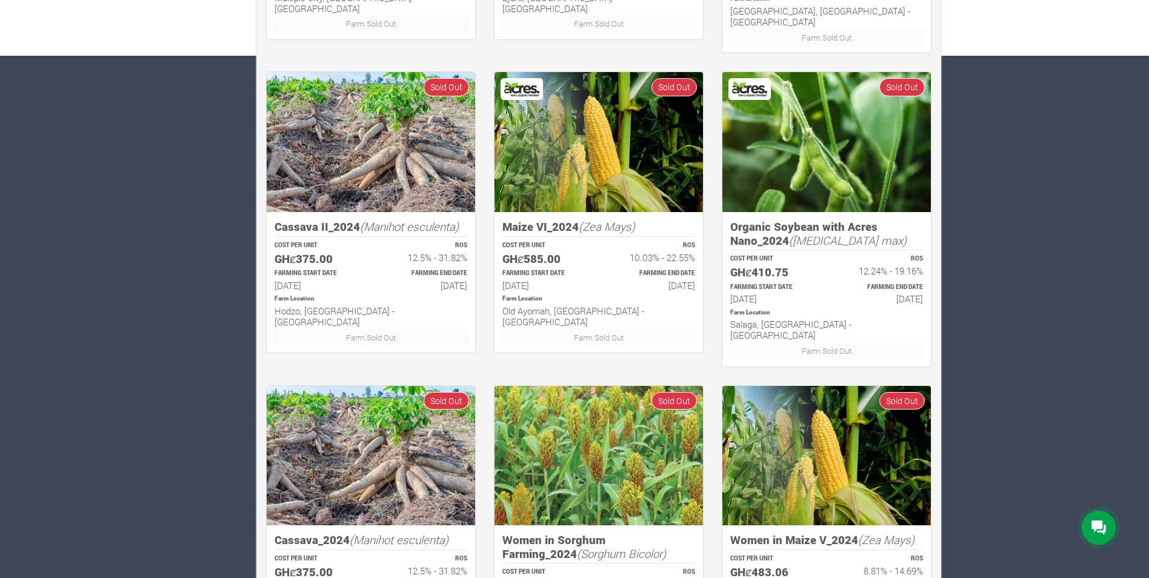
scroll to position [649, 0]
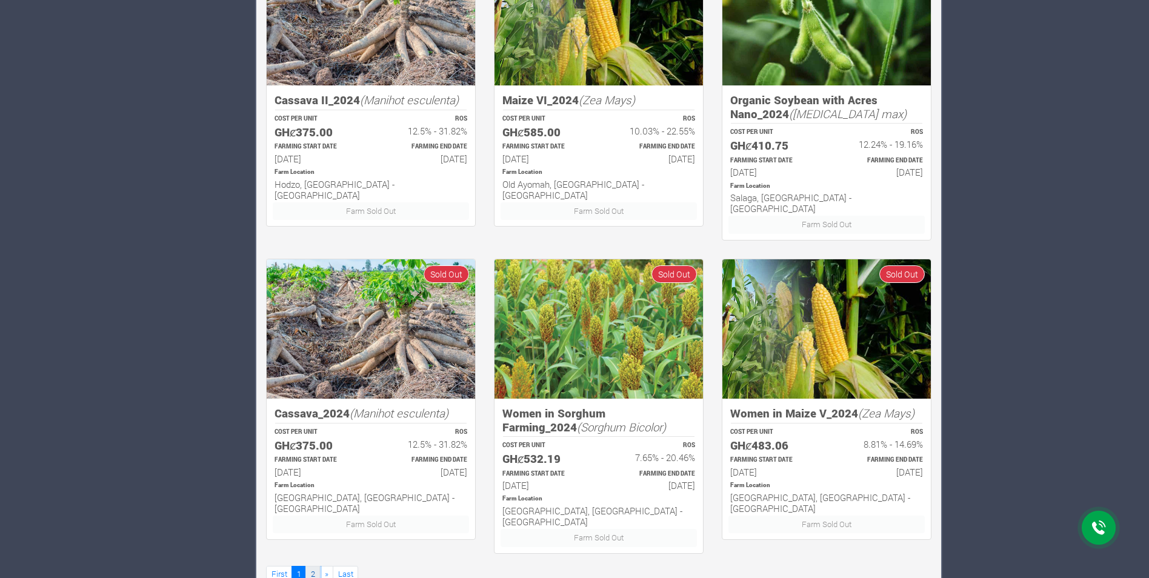
click at [310, 566] on link "2" at bounding box center [312, 575] width 15 height 18
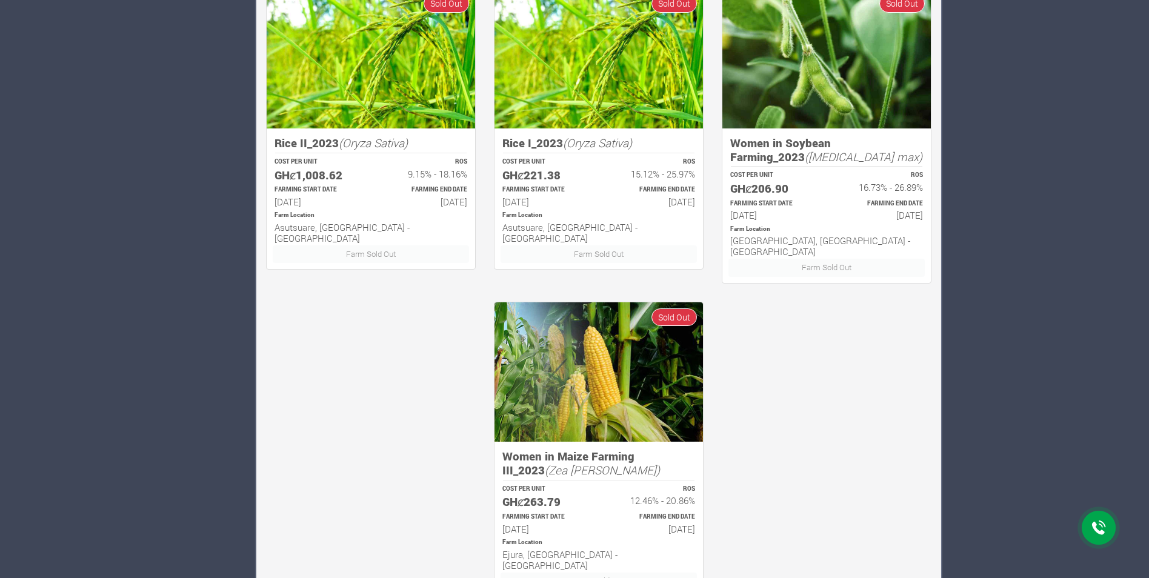
scroll to position [649, 0]
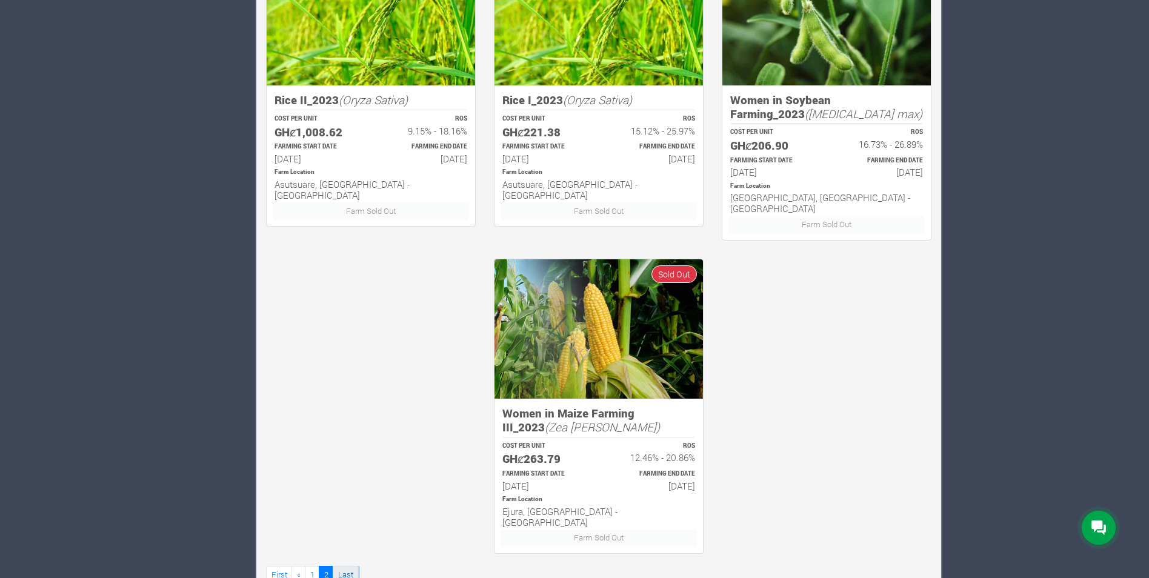
click at [354, 566] on link "Last" at bounding box center [345, 575] width 25 height 18
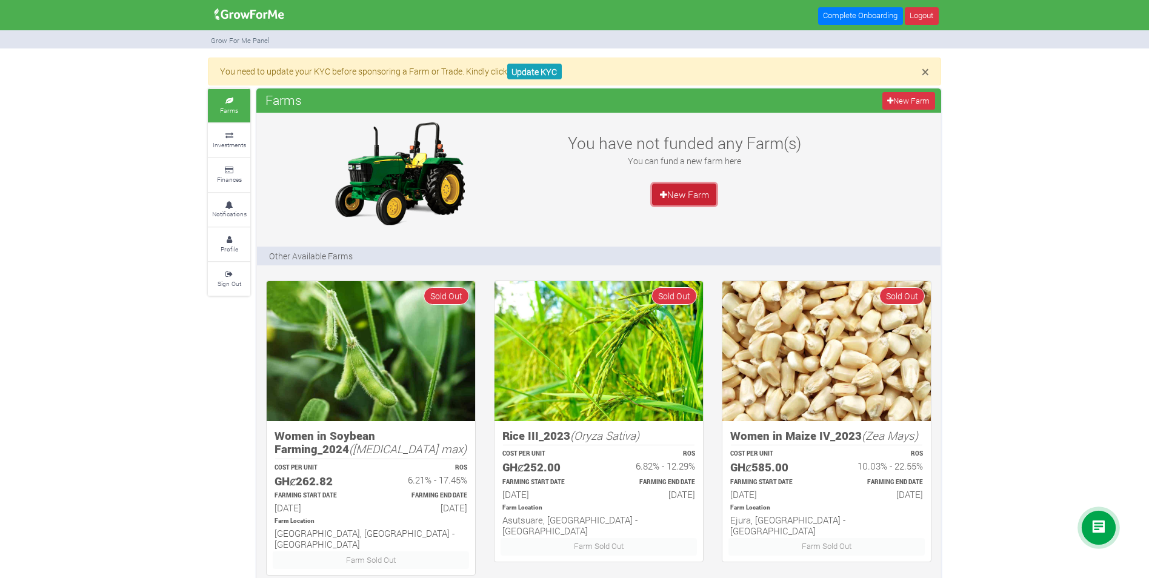
click at [663, 192] on icon at bounding box center [663, 194] width 7 height 9
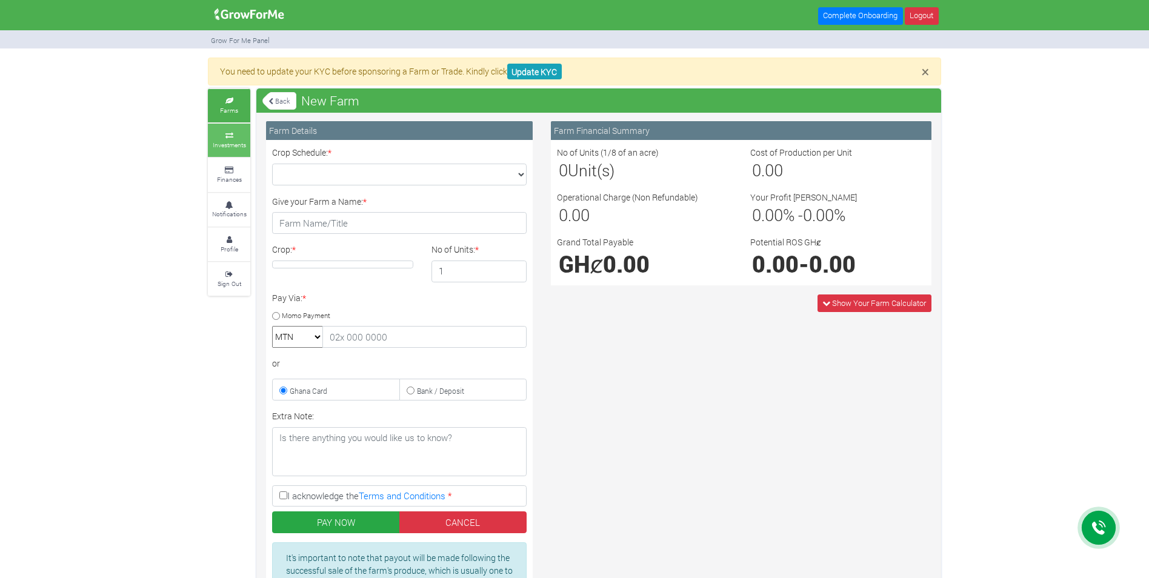
click at [225, 145] on small "Investments" at bounding box center [229, 145] width 33 height 8
